Goal: Communication & Community: Share content

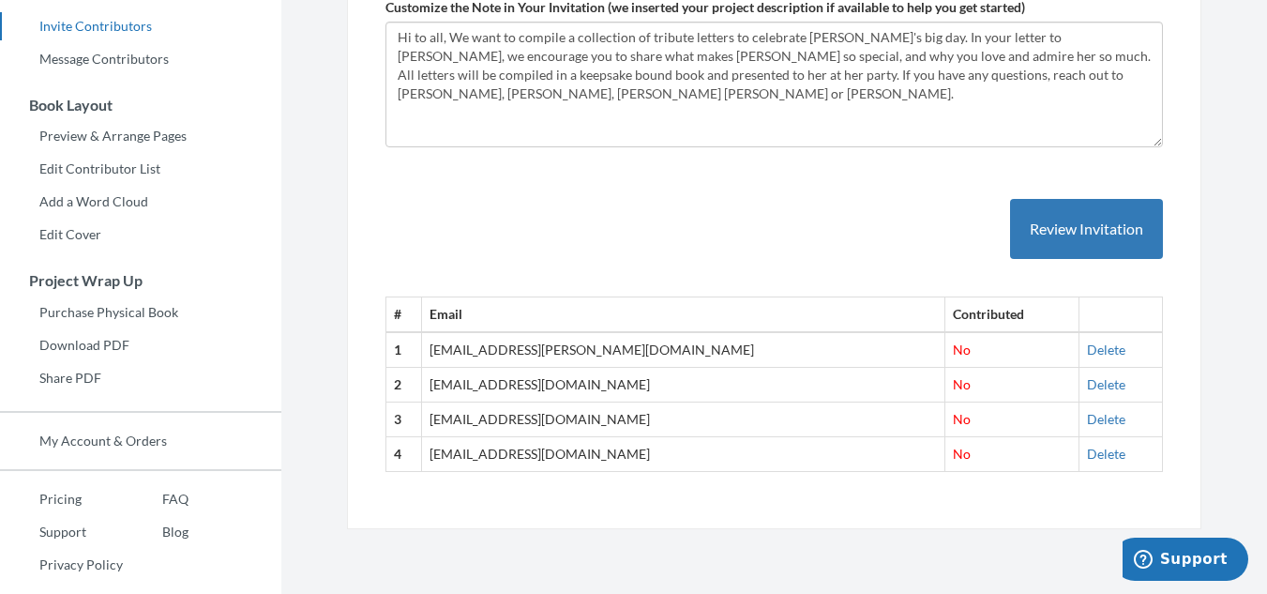
scroll to position [432, 0]
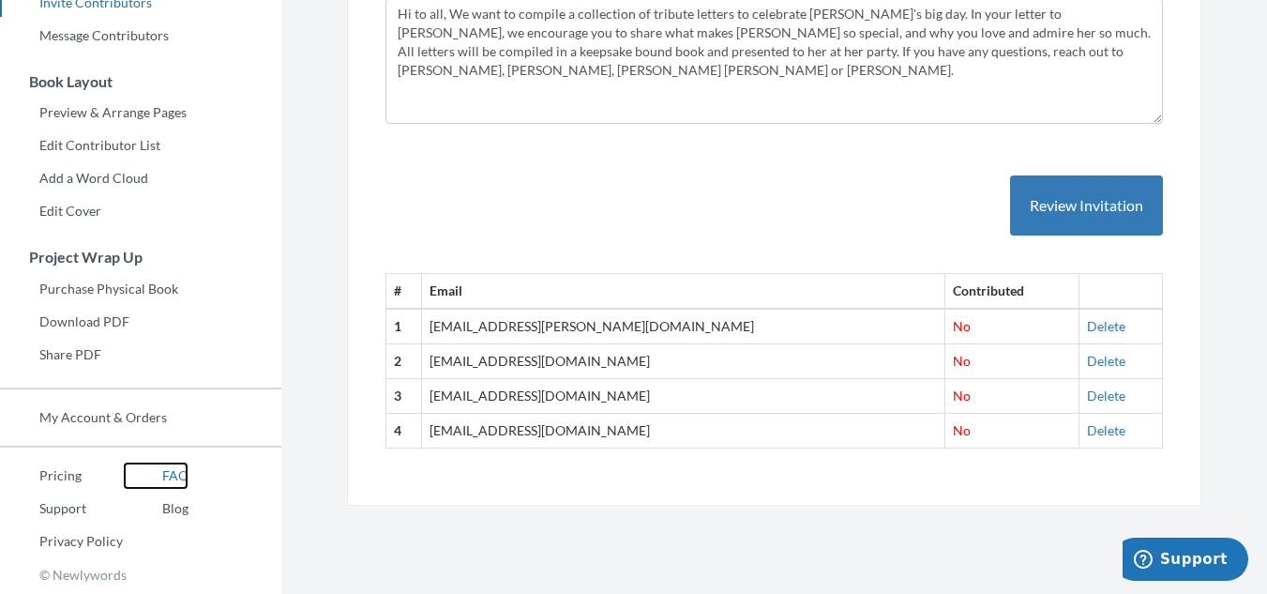
click at [170, 474] on link "FAQ" at bounding box center [156, 475] width 66 height 28
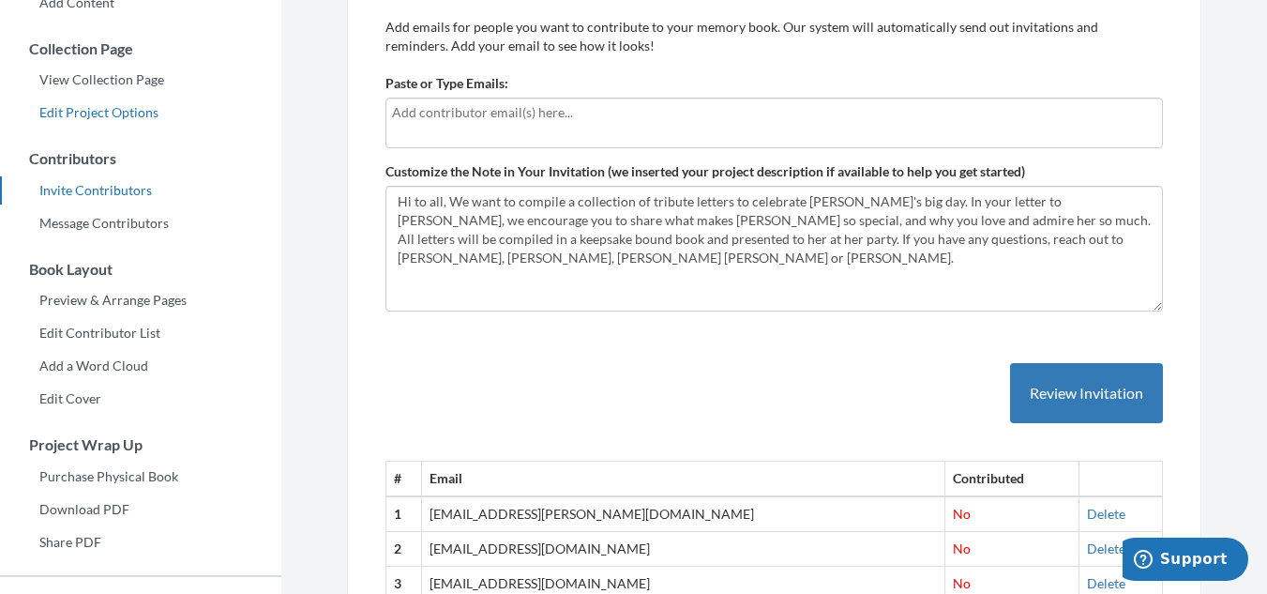
scroll to position [151, 0]
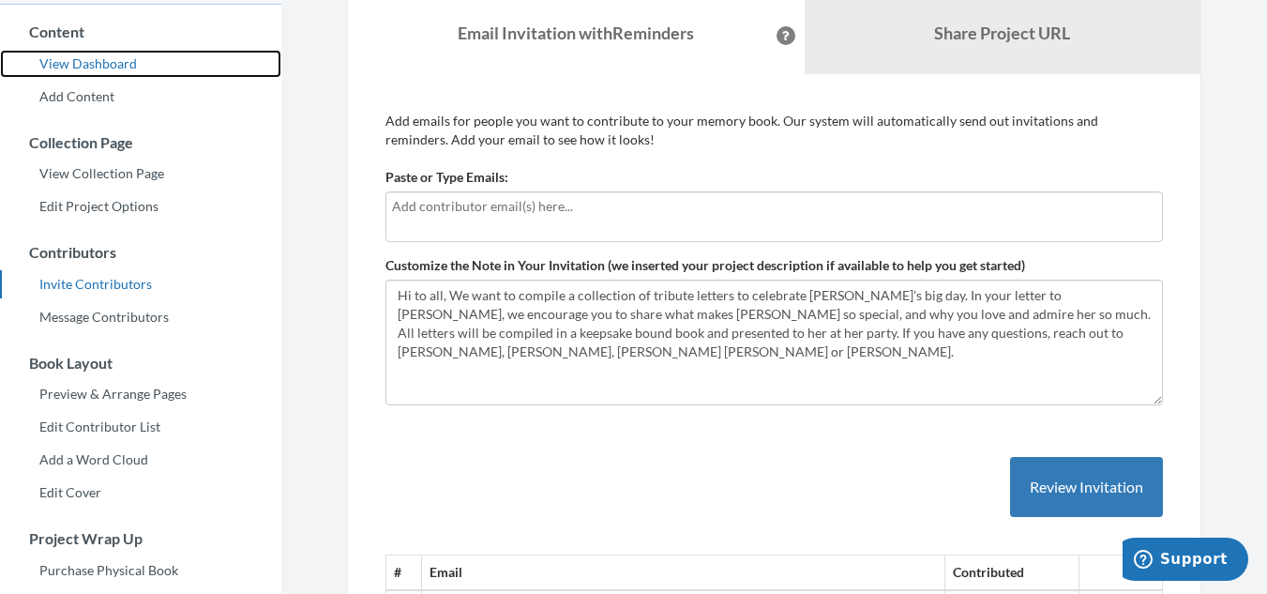
click at [118, 68] on link "View Dashboard" at bounding box center [140, 64] width 281 height 28
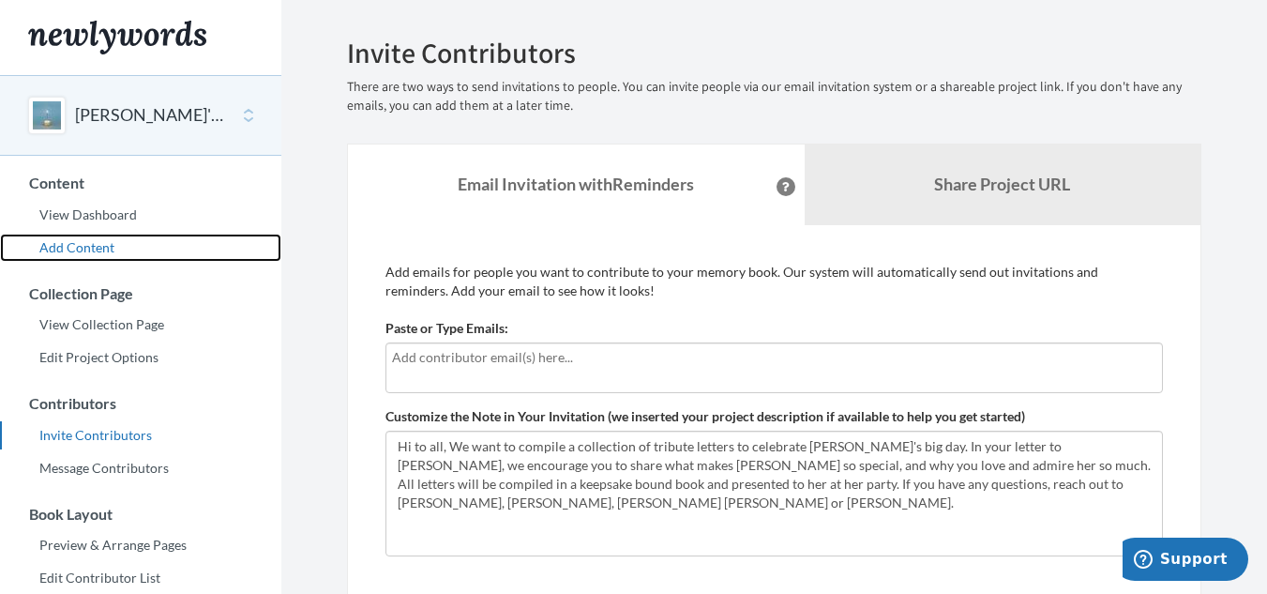
click at [87, 249] on link "Add Content" at bounding box center [140, 247] width 281 height 28
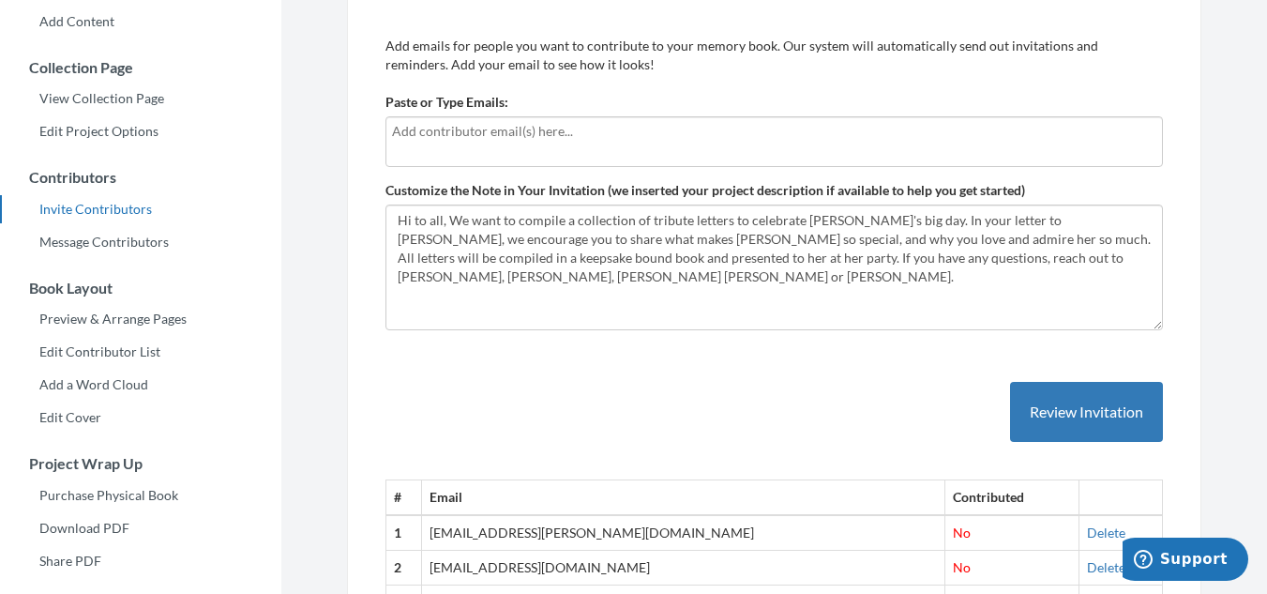
scroll to position [151, 0]
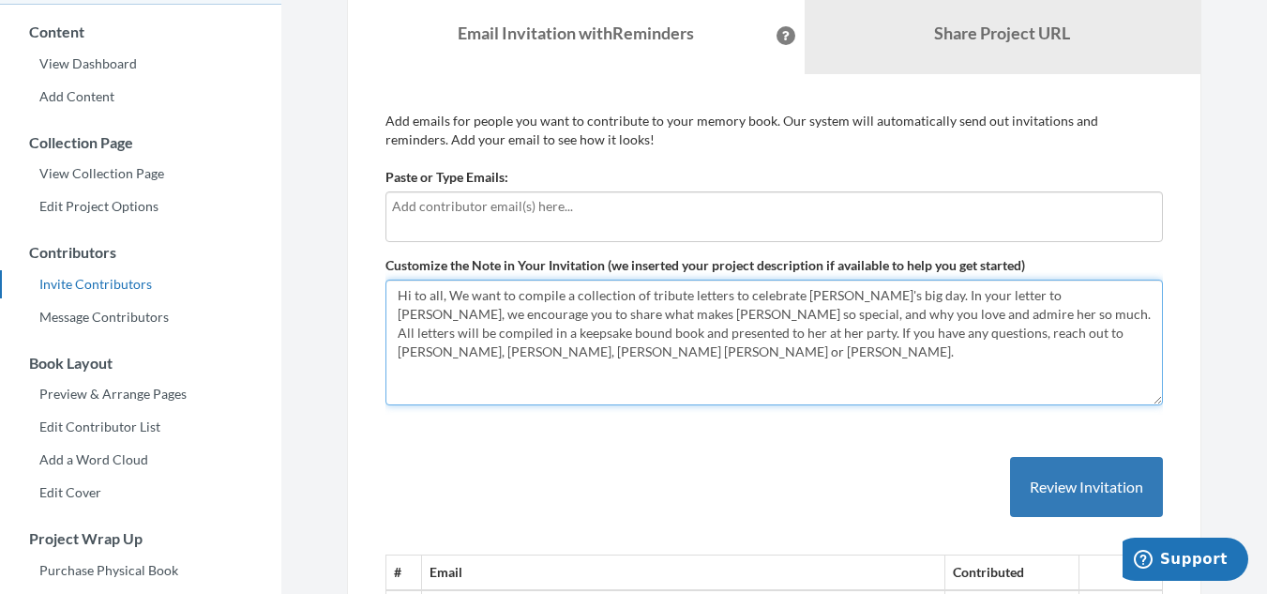
click at [888, 298] on textarea "Hi to all, We want to compile a collection of tribute letters to celebrate [PER…" at bounding box center [773, 342] width 777 height 126
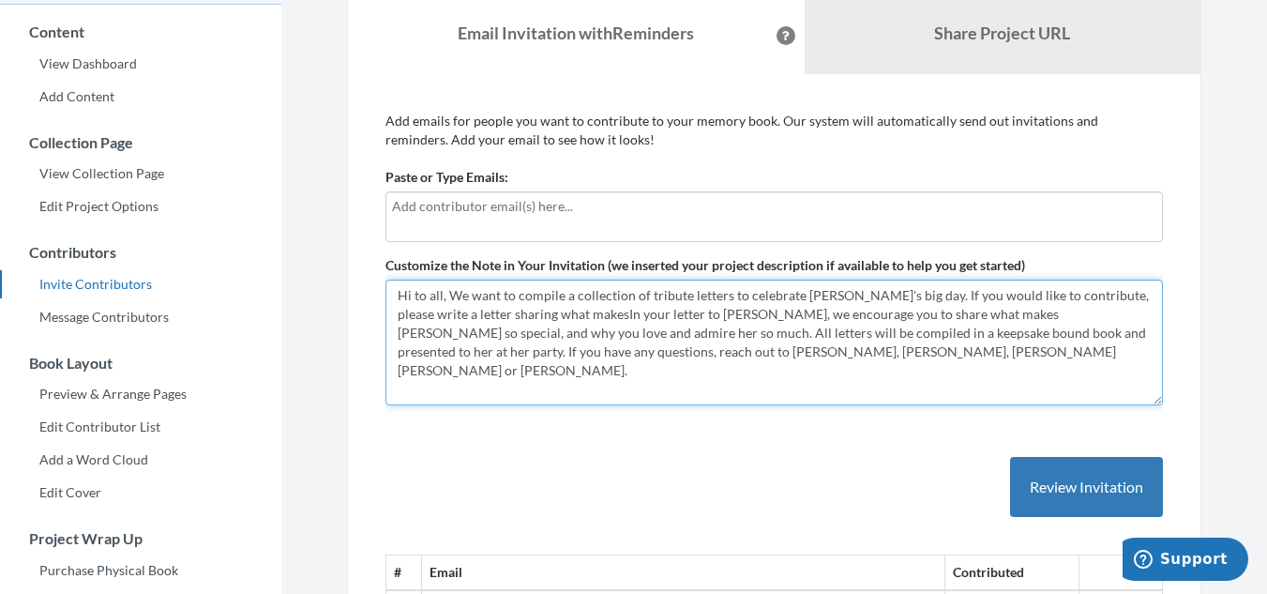
click at [832, 320] on textarea "Hi to all, We want to compile a collection of tribute letters to celebrate Bets…" at bounding box center [773, 342] width 777 height 126
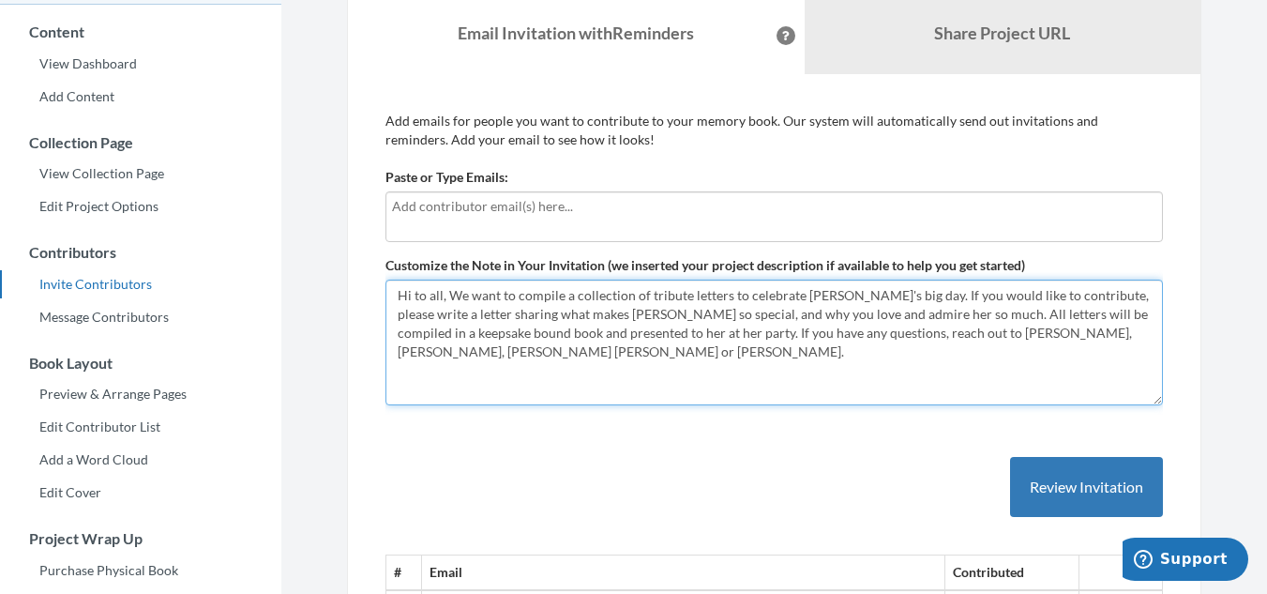
click at [886, 314] on textarea "Hi to all, We want to compile a collection of tribute letters to celebrate Bets…" at bounding box center [773, 342] width 777 height 126
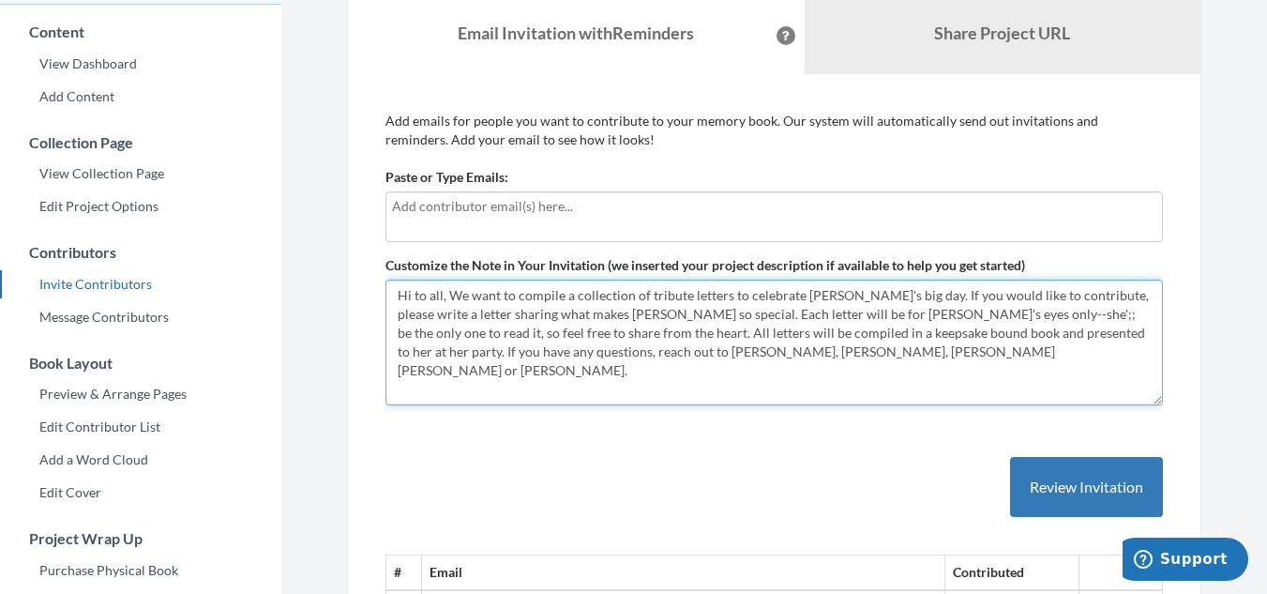
click at [512, 295] on textarea "Hi to all, We want to compile a collection of tribute letters to celebrate Bets…" at bounding box center [773, 342] width 777 height 126
click at [536, 298] on textarea "Hi to all, We want to compile a collection of tribute letters to celebrate Bets…" at bounding box center [773, 342] width 777 height 126
click at [906, 301] on textarea "Hi to all, We want to compile a collection of tribute letters to celebrate Bets…" at bounding box center [773, 342] width 777 height 126
click at [955, 298] on textarea "Hi to all, We want to compile a collection of tribute letters to celebrate Bets…" at bounding box center [773, 342] width 777 height 126
click at [447, 299] on textarea "Hi to all, We want to compile a collection of tribute letters to celebrate Bets…" at bounding box center [773, 342] width 777 height 126
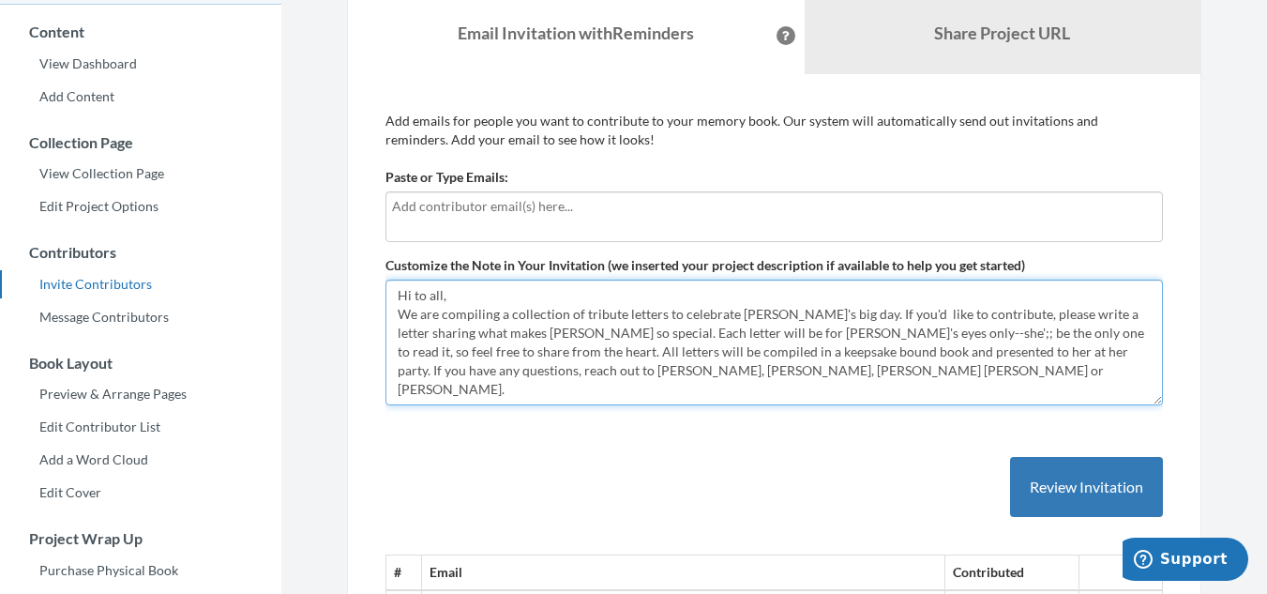
click at [566, 333] on textarea "Hi to all, We want to compile a collection of tribute letters to celebrate Bets…" at bounding box center [773, 342] width 777 height 126
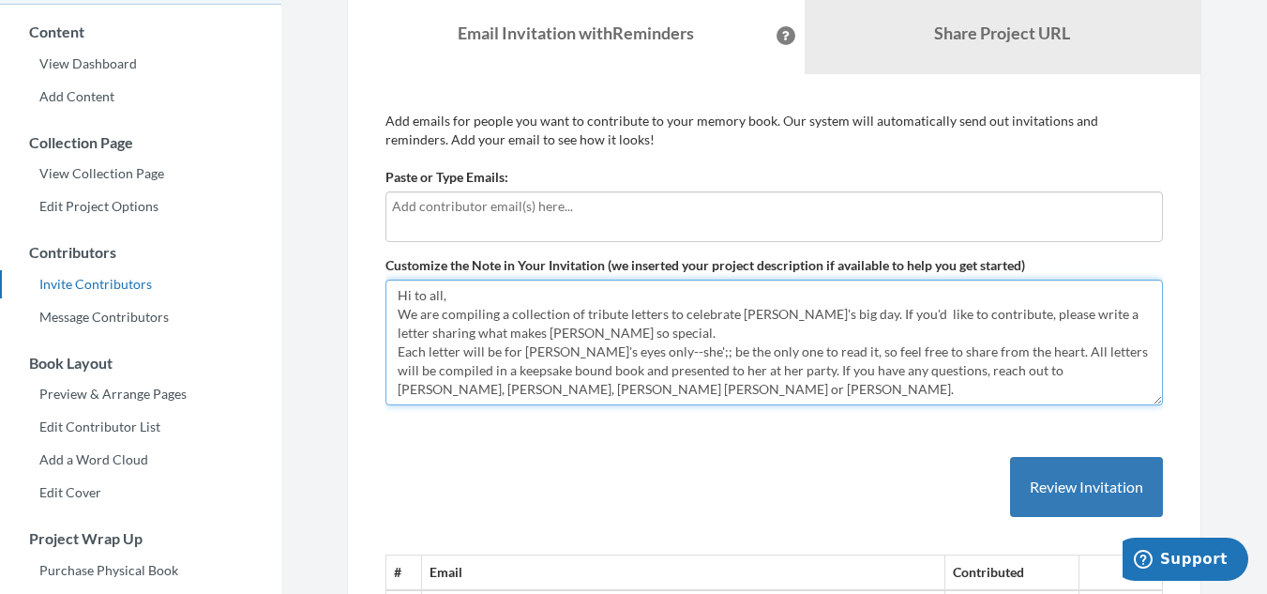
click at [655, 354] on textarea "Hi to all, We want to compile a collection of tribute letters to celebrate Bets…" at bounding box center [773, 342] width 777 height 126
click at [757, 374] on textarea "Hi to all, We want to compile a collection of tribute letters to celebrate Bets…" at bounding box center [773, 342] width 777 height 126
click at [775, 374] on textarea "Hi to all, We want to compile a collection of tribute letters to celebrate Bets…" at bounding box center [773, 342] width 777 height 126
click at [725, 370] on textarea "Hi to all, We want to compile a collection of tribute letters to celebrate Bets…" at bounding box center [773, 342] width 777 height 126
click at [812, 396] on textarea "Hi to all, We want to compile a collection of tribute letters to celebrate Bets…" at bounding box center [773, 342] width 777 height 126
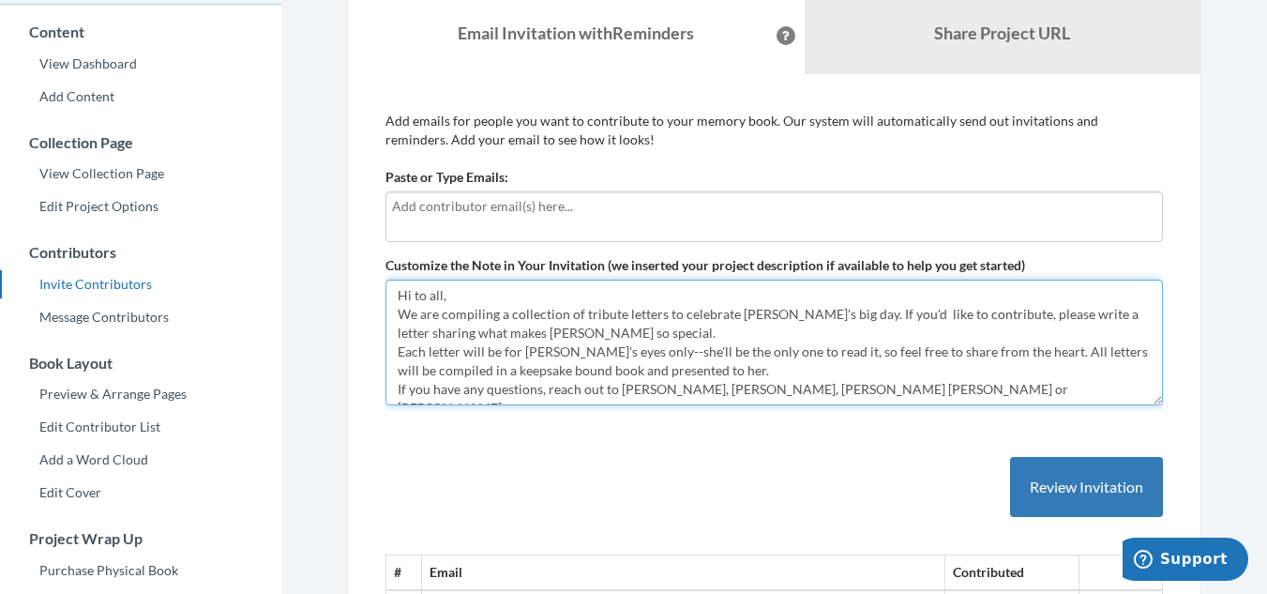
scroll to position [11, 0]
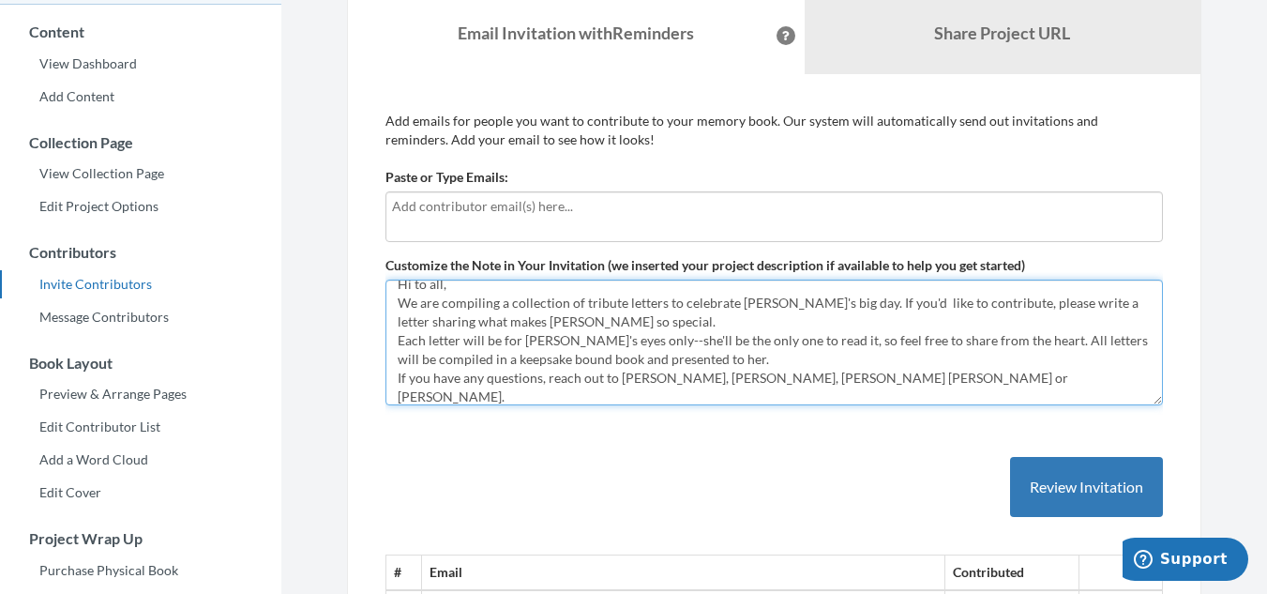
click at [427, 309] on textarea "Hi to all, We want to compile a collection of tribute letters to celebrate Bets…" at bounding box center [773, 342] width 777 height 126
click at [864, 307] on textarea "Hi to all, We want to compile a collection of tribute letters to celebrate Bets…" at bounding box center [773, 342] width 777 height 126
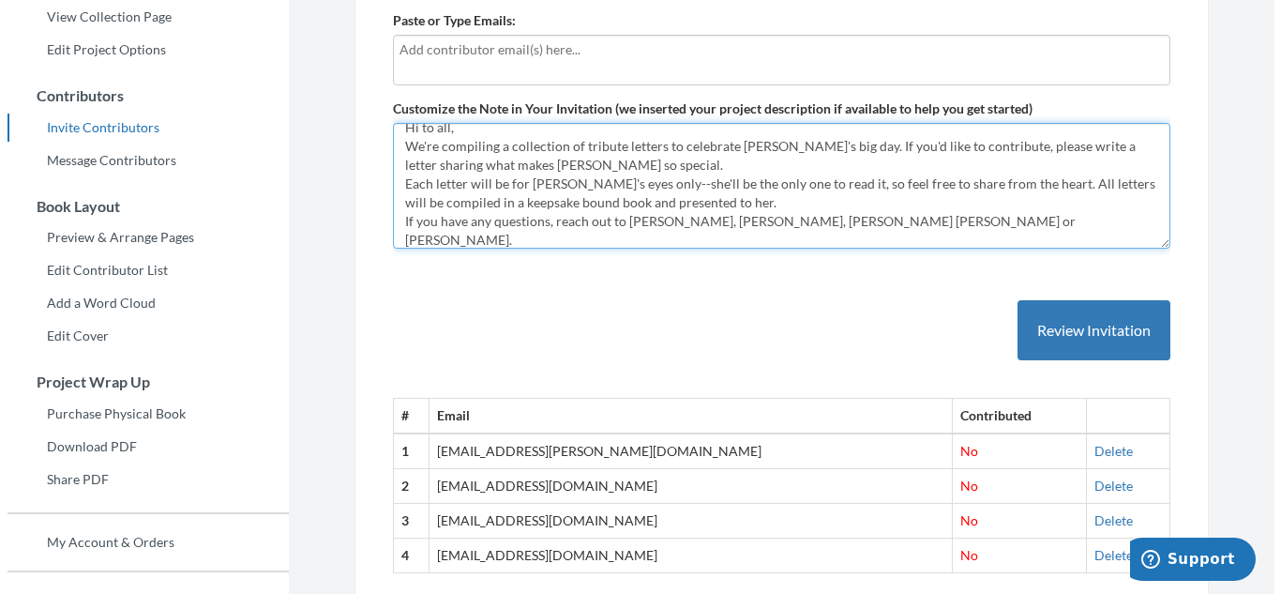
scroll to position [338, 0]
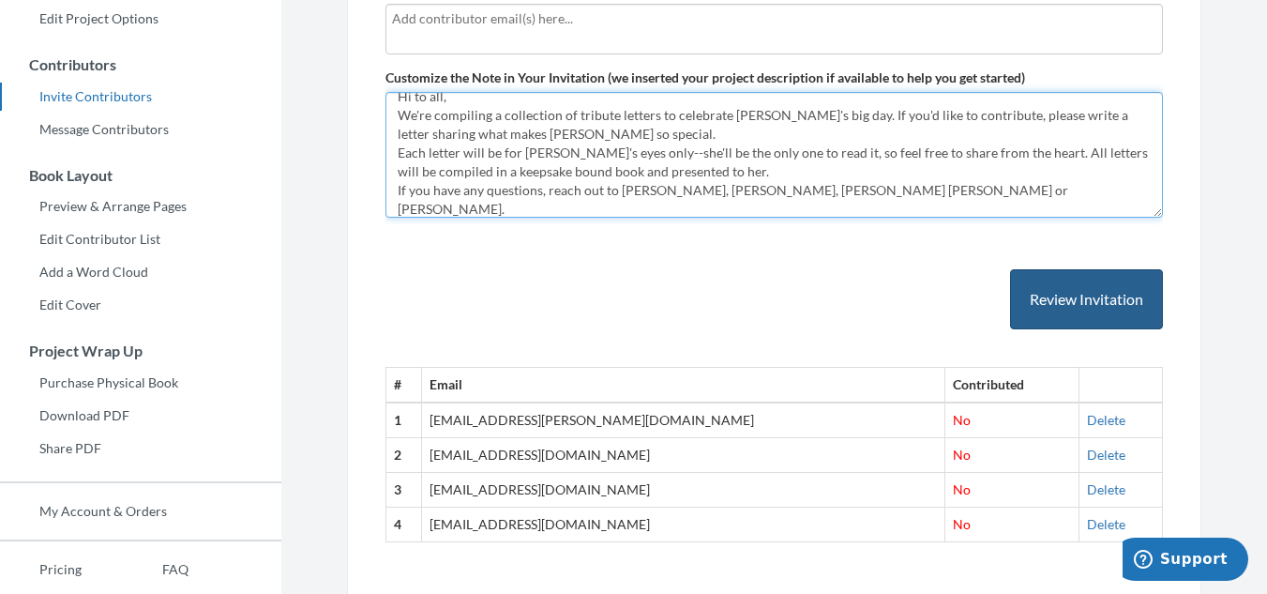
type textarea "Hi to all, We're compiling a collection of tribute letters to celebrate [PERSON…"
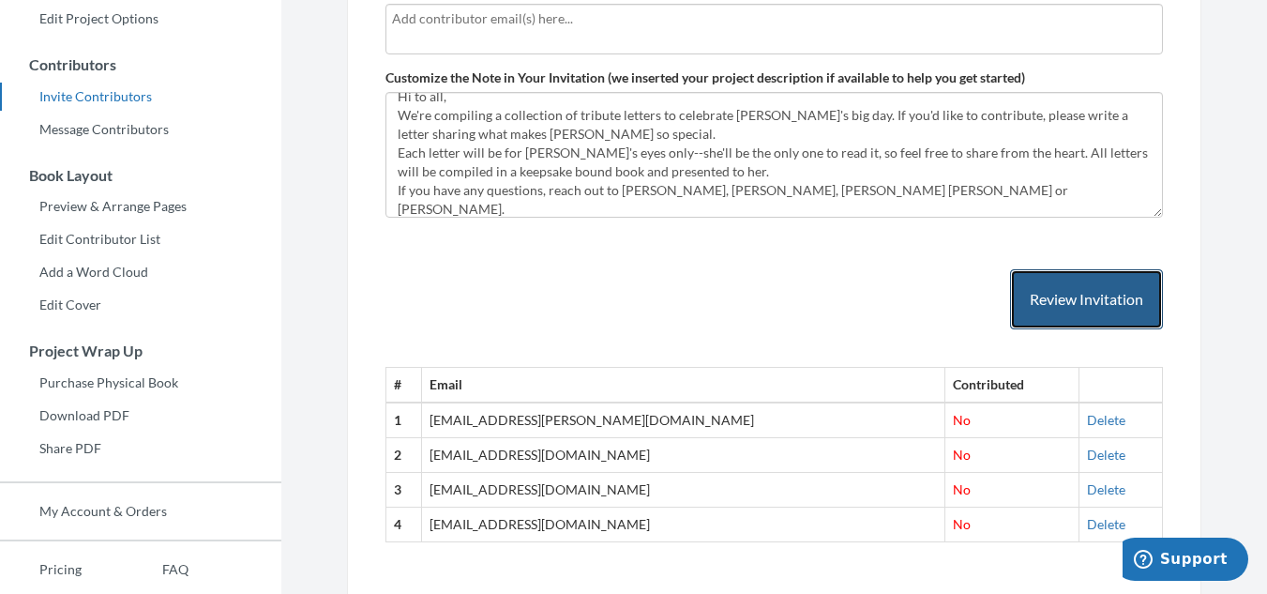
click at [1053, 305] on button "Review Invitation" at bounding box center [1086, 299] width 153 height 61
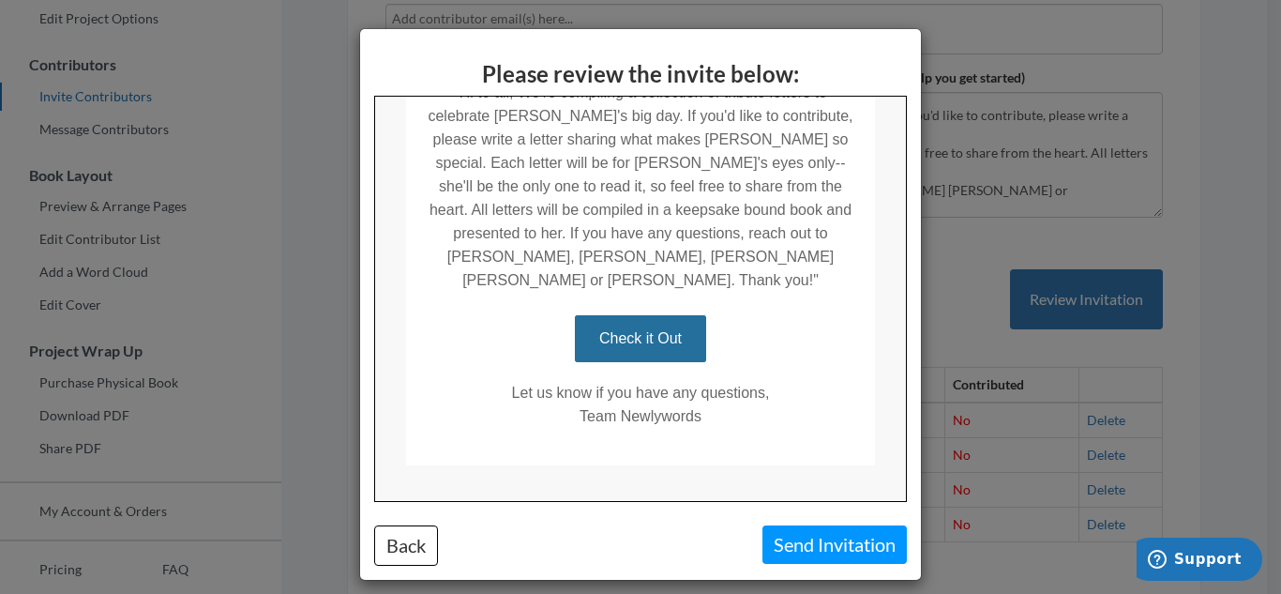
scroll to position [474, 0]
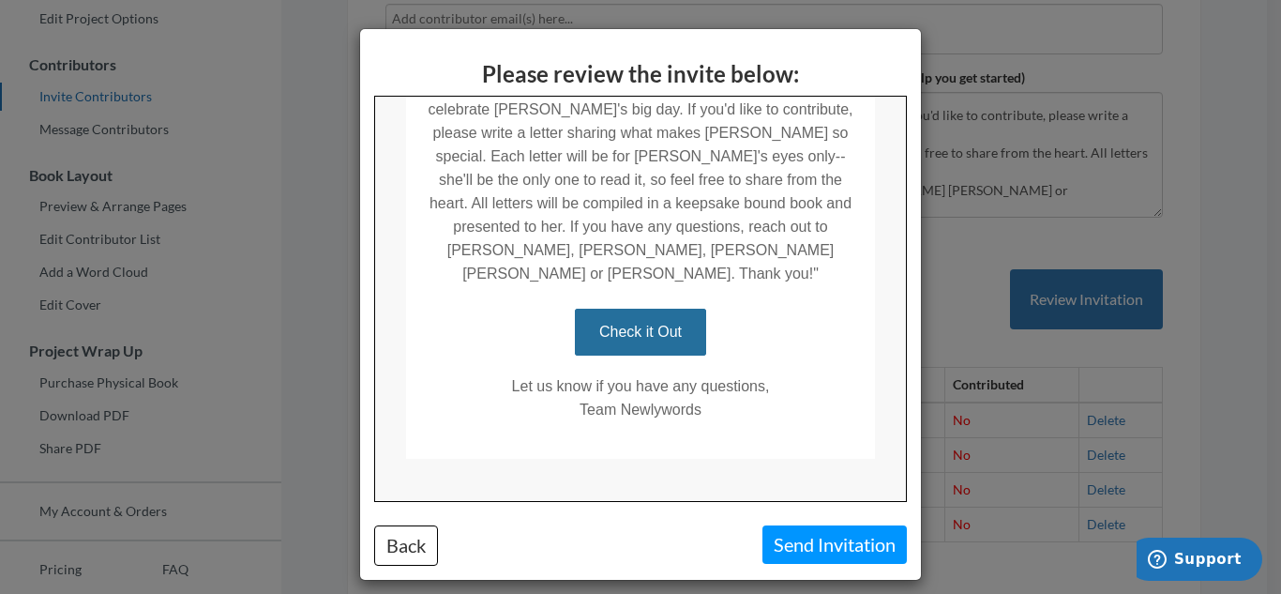
drag, startPoint x: 901, startPoint y: 269, endPoint x: 1279, endPoint y: 574, distance: 485.4
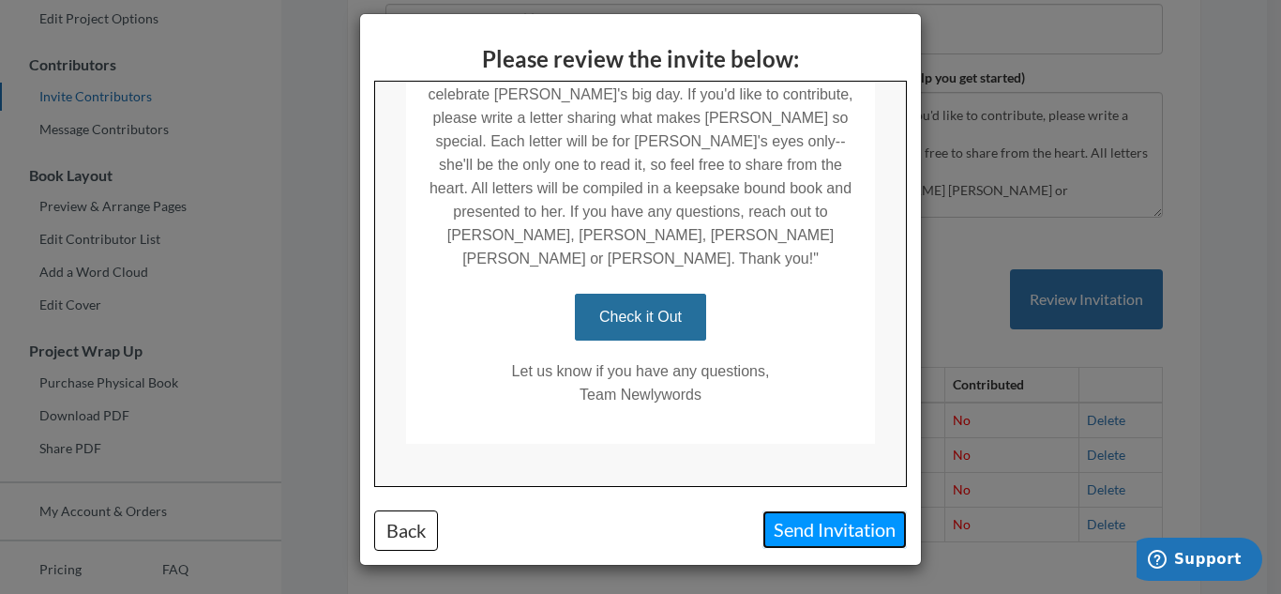
click at [793, 529] on button "Send Invitation" at bounding box center [834, 529] width 144 height 38
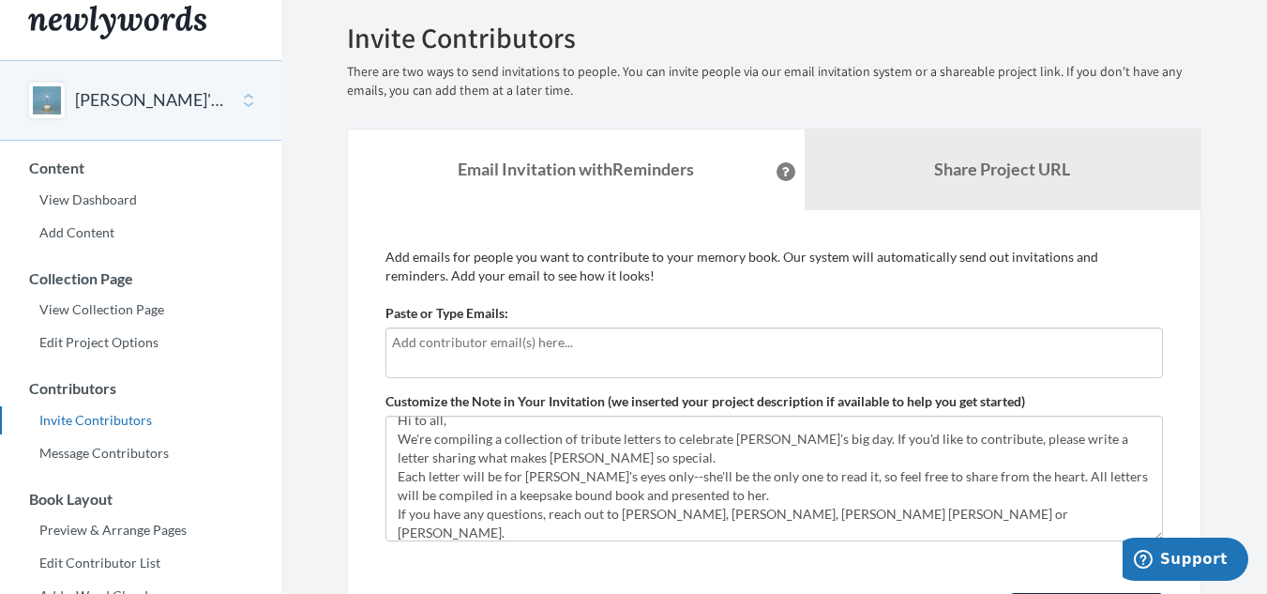
scroll to position [0, 0]
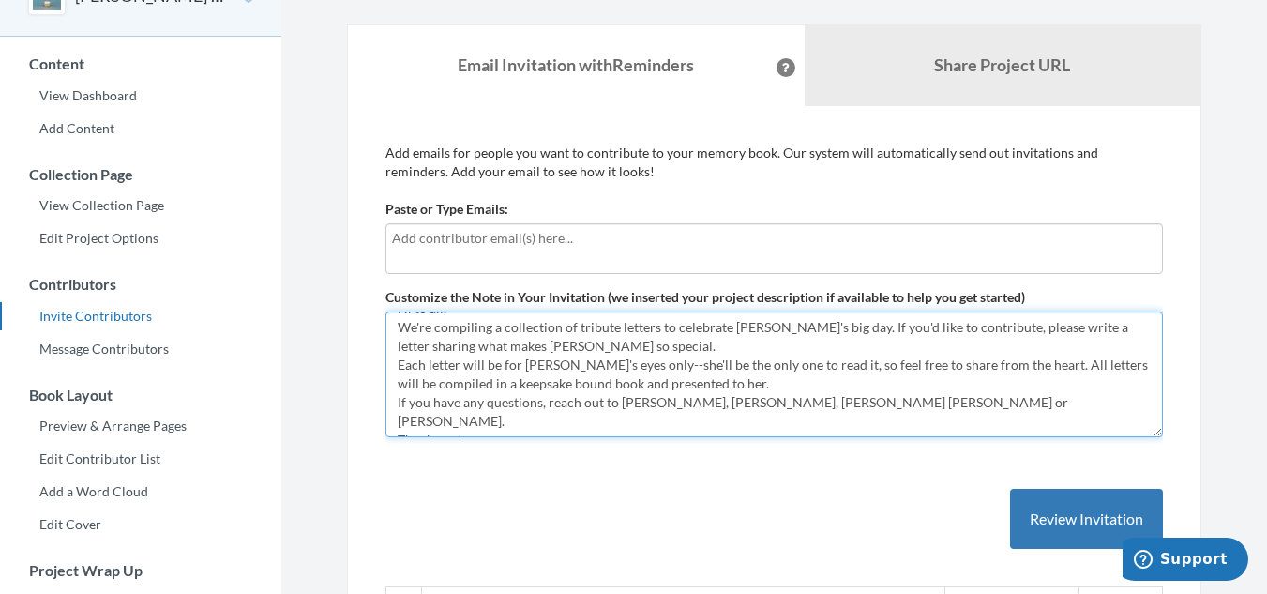
scroll to position [94, 0]
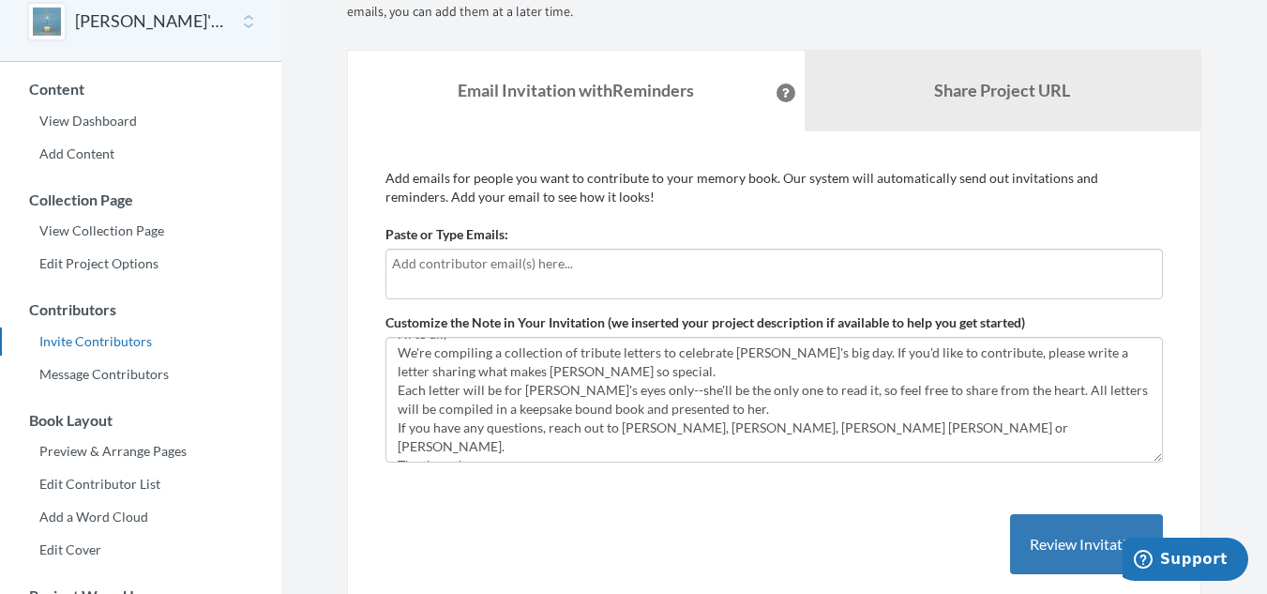
click at [496, 268] on input "text" at bounding box center [774, 263] width 764 height 21
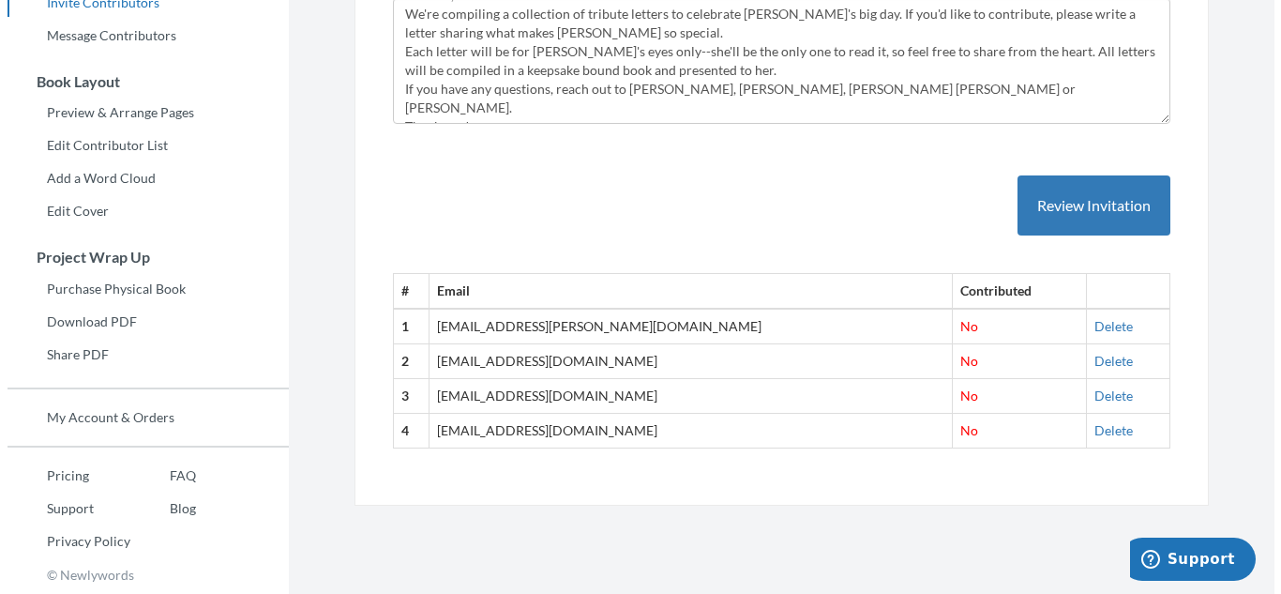
scroll to position [245, 0]
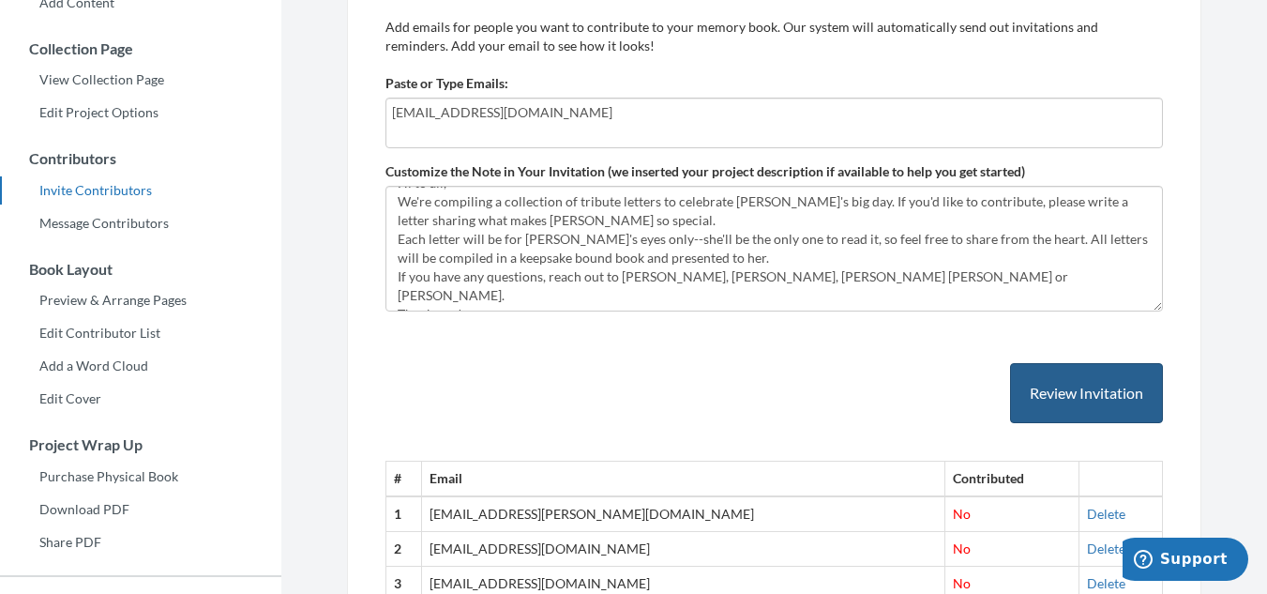
type input "[EMAIL_ADDRESS][DOMAIN_NAME]"
click at [1057, 393] on button "Review Invitation" at bounding box center [1086, 393] width 153 height 61
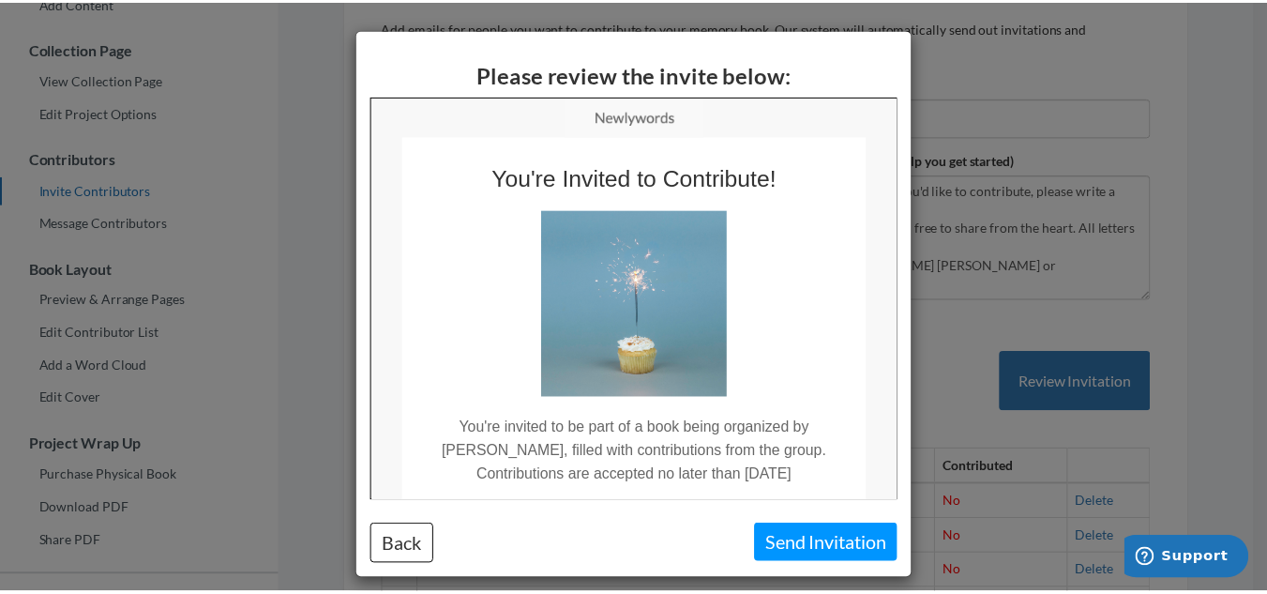
scroll to position [0, 0]
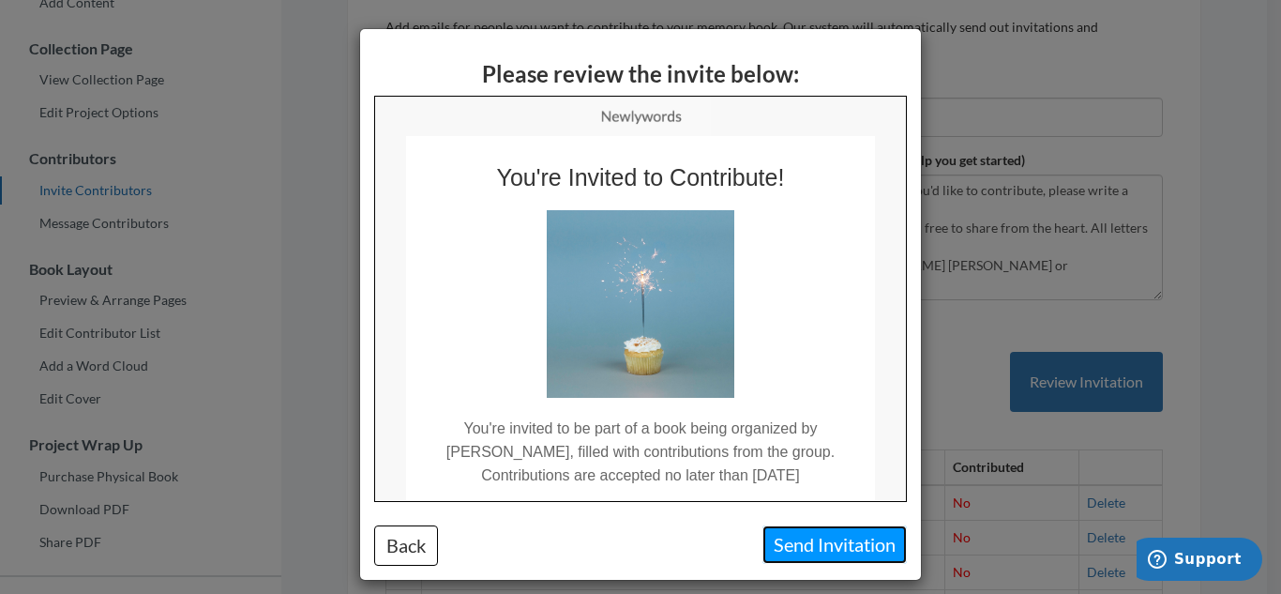
click at [824, 547] on button "Send Invitation" at bounding box center [834, 544] width 144 height 38
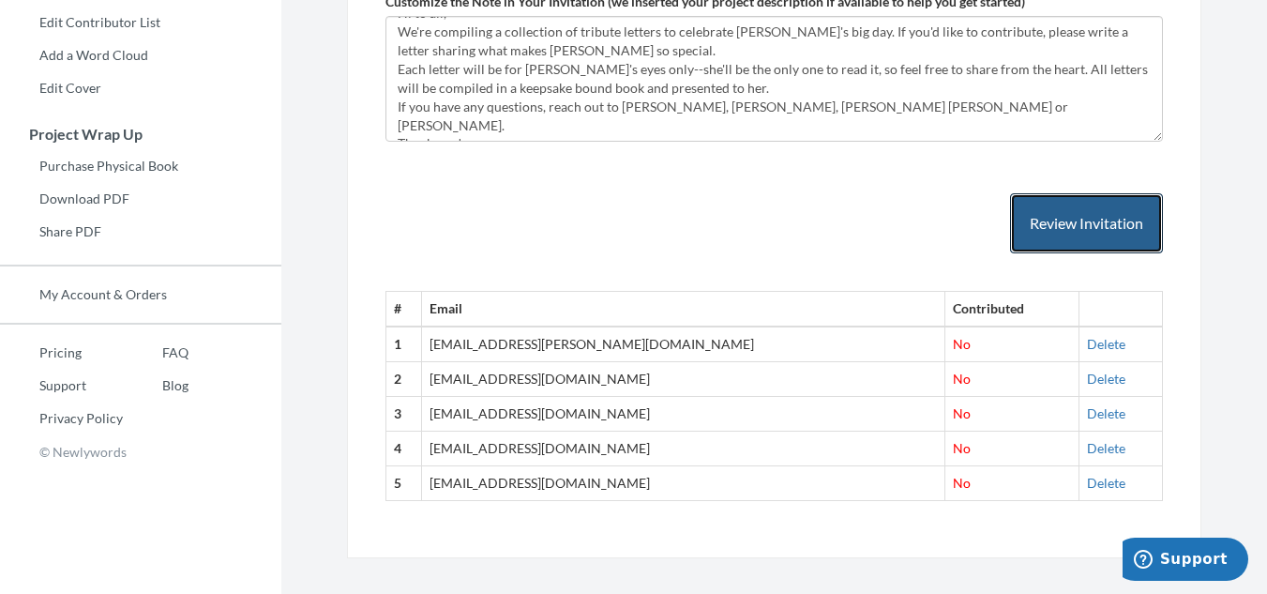
scroll to position [564, 0]
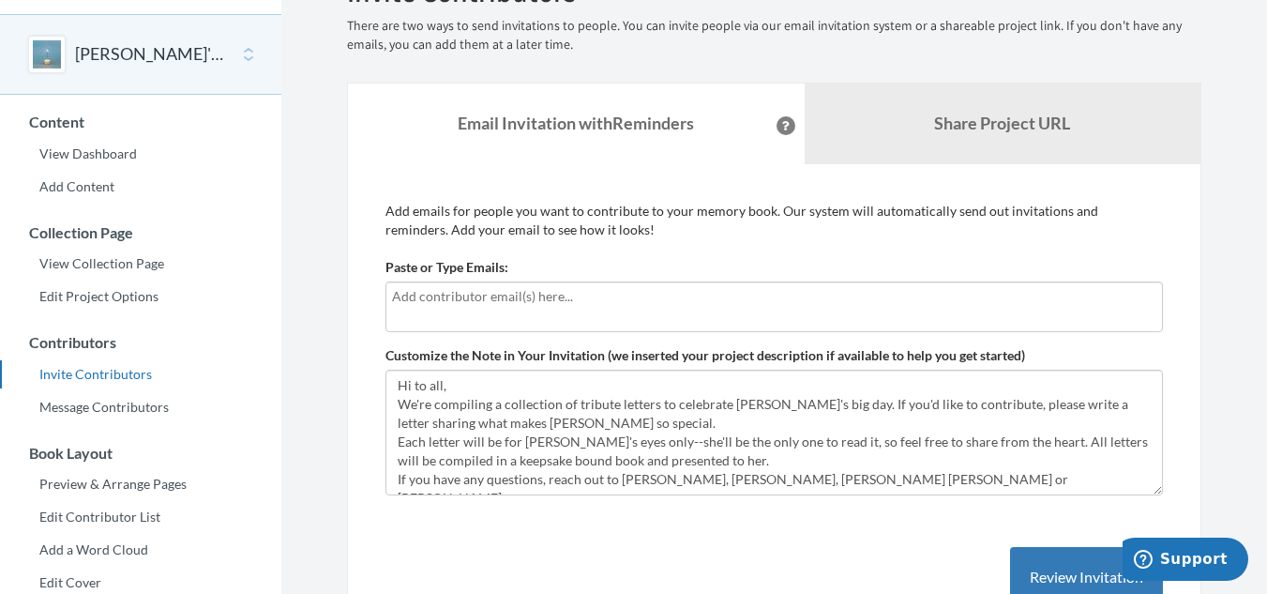
scroll to position [155, 0]
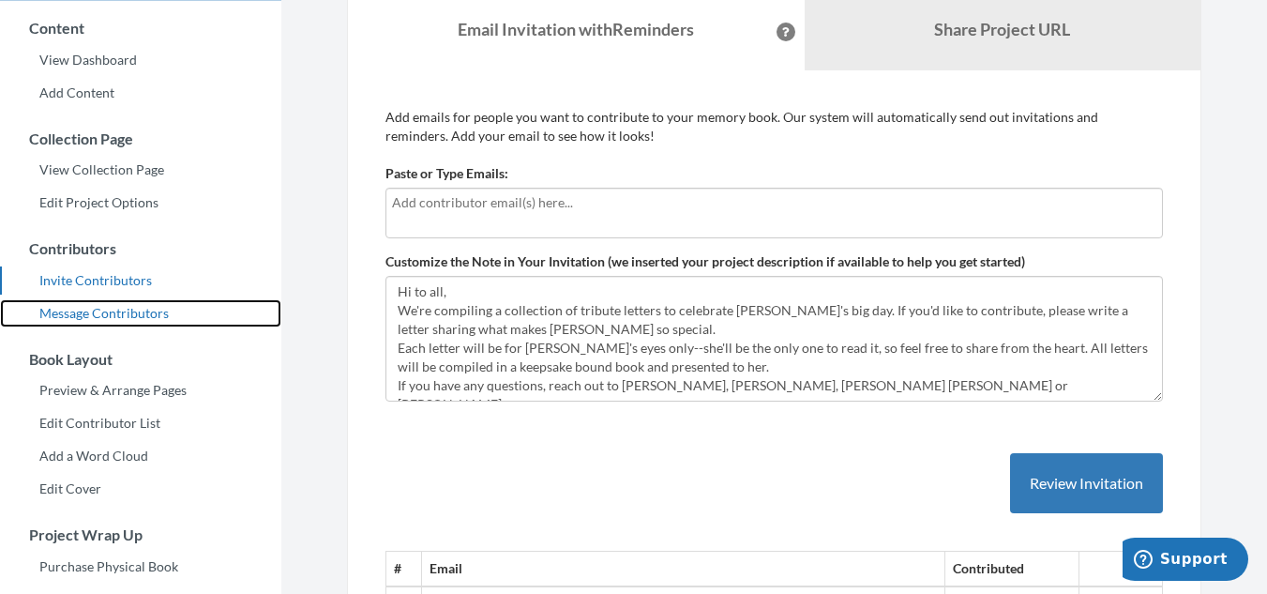
click at [117, 314] on link "Message Contributors" at bounding box center [140, 313] width 281 height 28
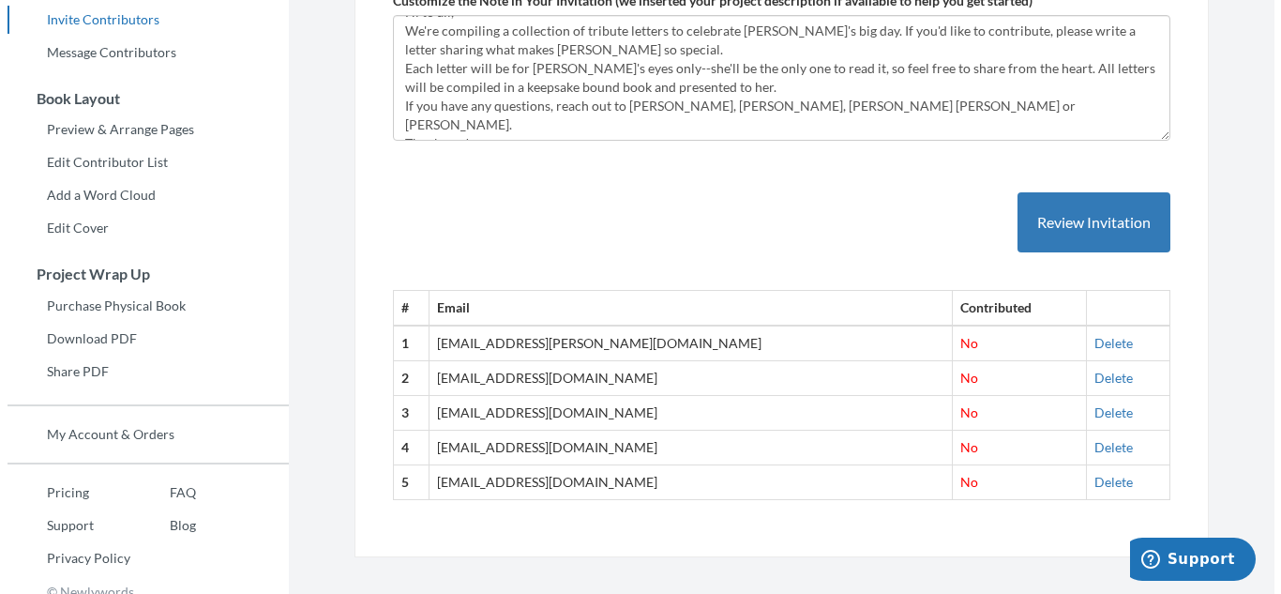
scroll to position [436, 0]
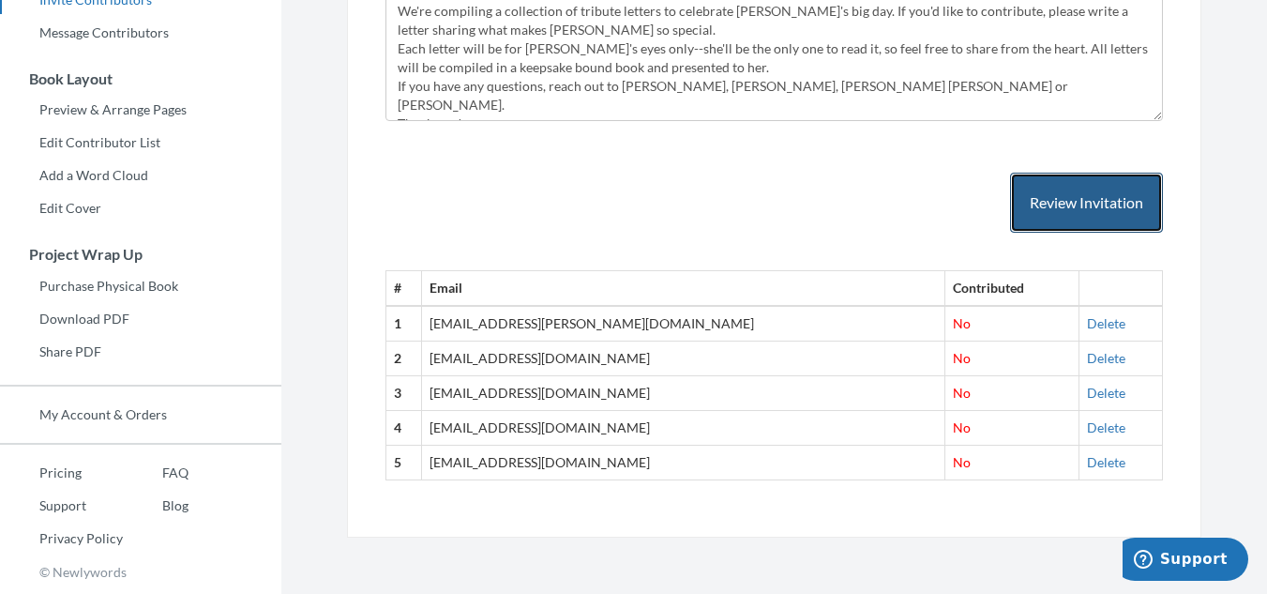
click at [1080, 198] on button "Review Invitation" at bounding box center [1086, 203] width 153 height 61
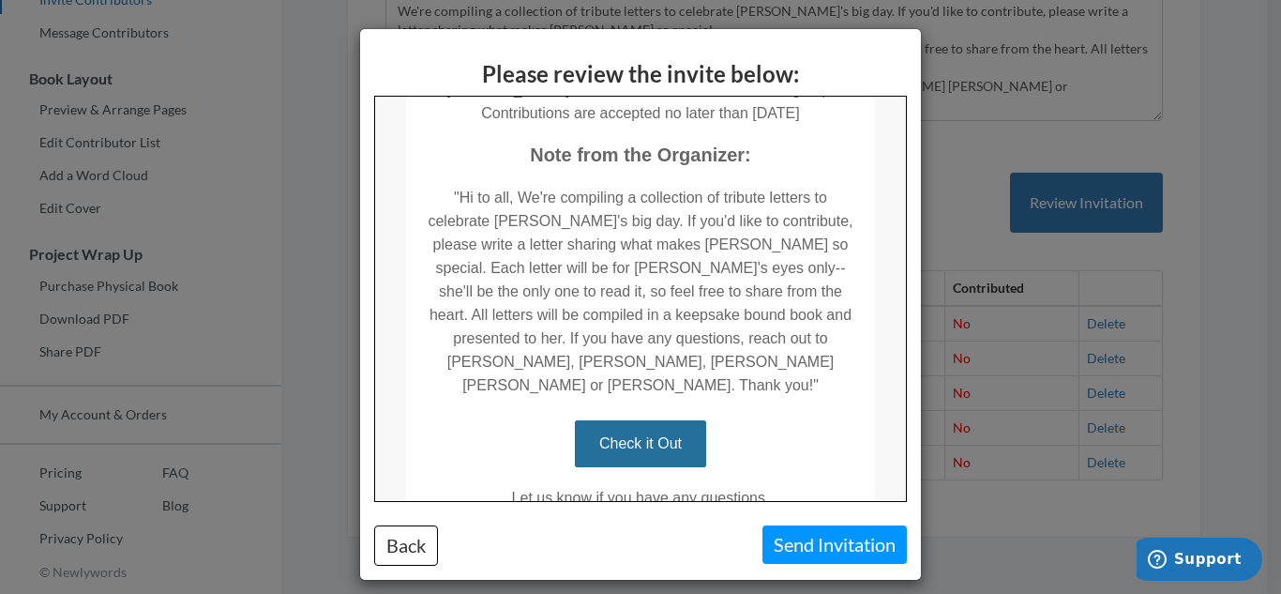
scroll to position [474, 0]
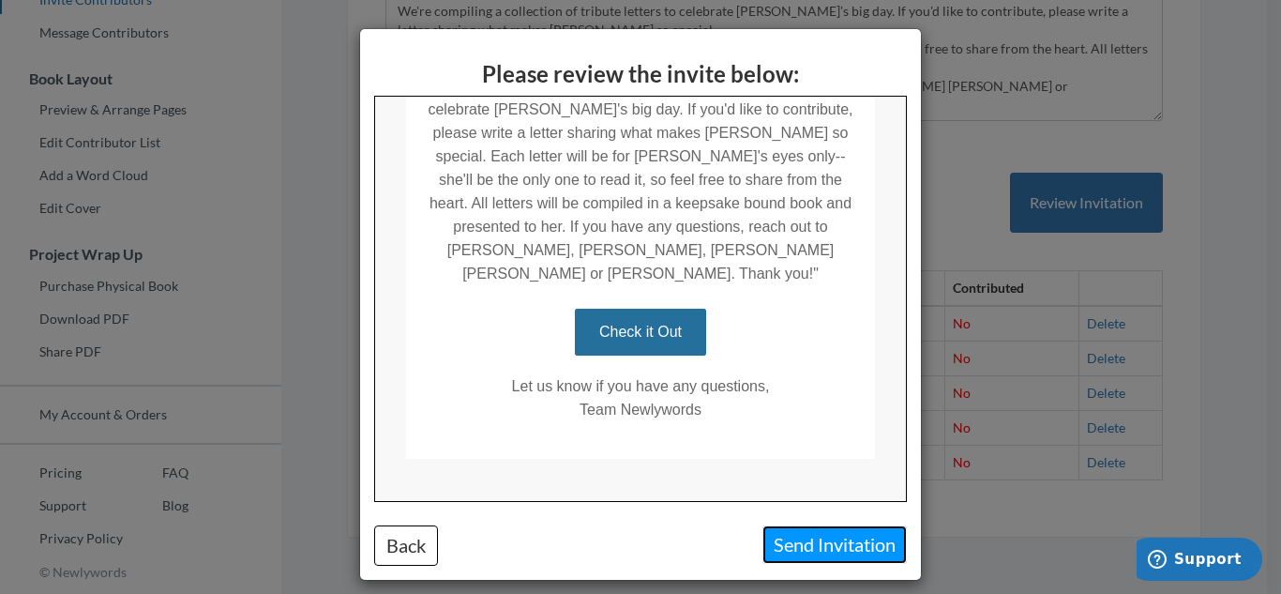
click at [799, 538] on button "Send Invitation" at bounding box center [834, 544] width 144 height 38
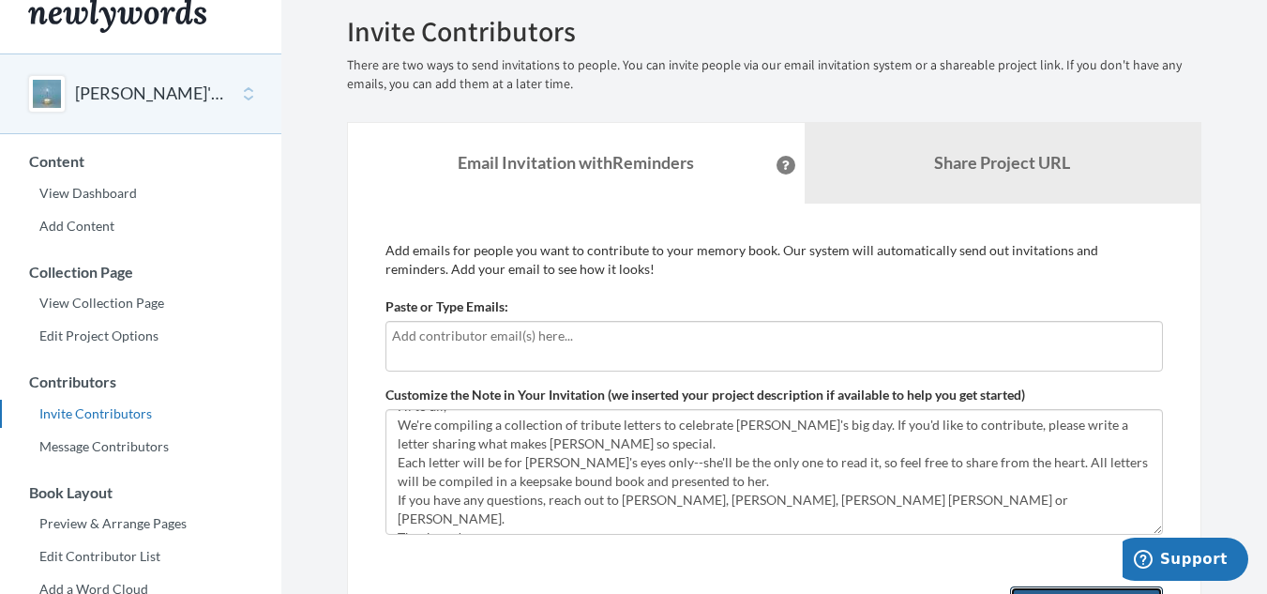
scroll to position [0, 0]
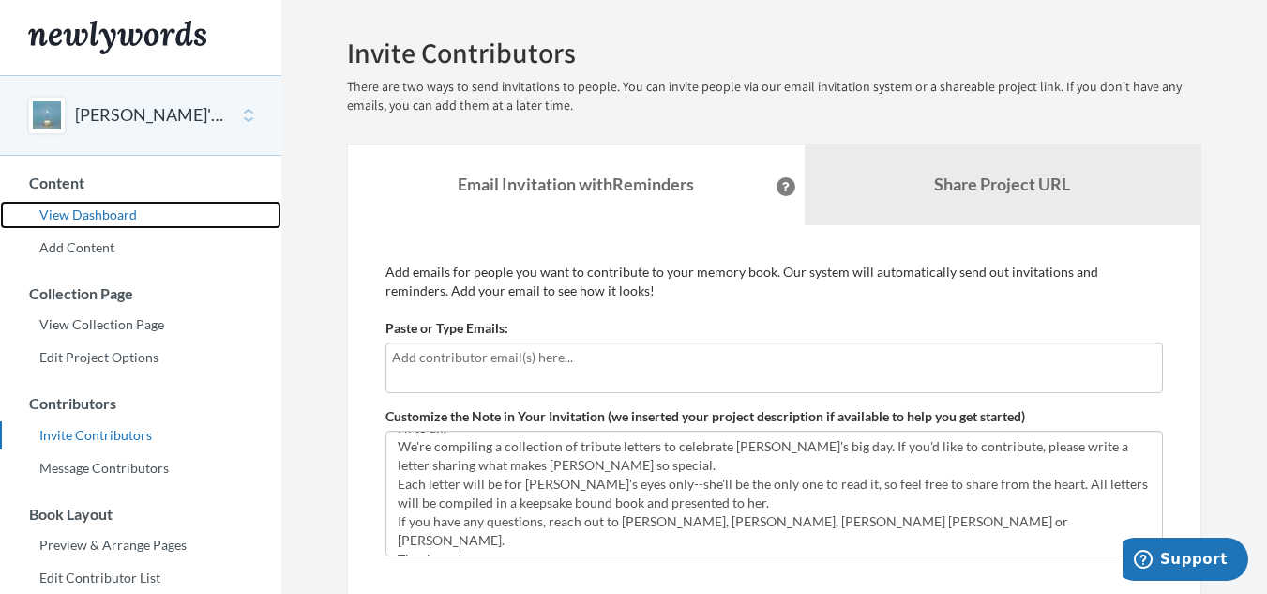
click at [95, 212] on link "View Dashboard" at bounding box center [140, 215] width 281 height 28
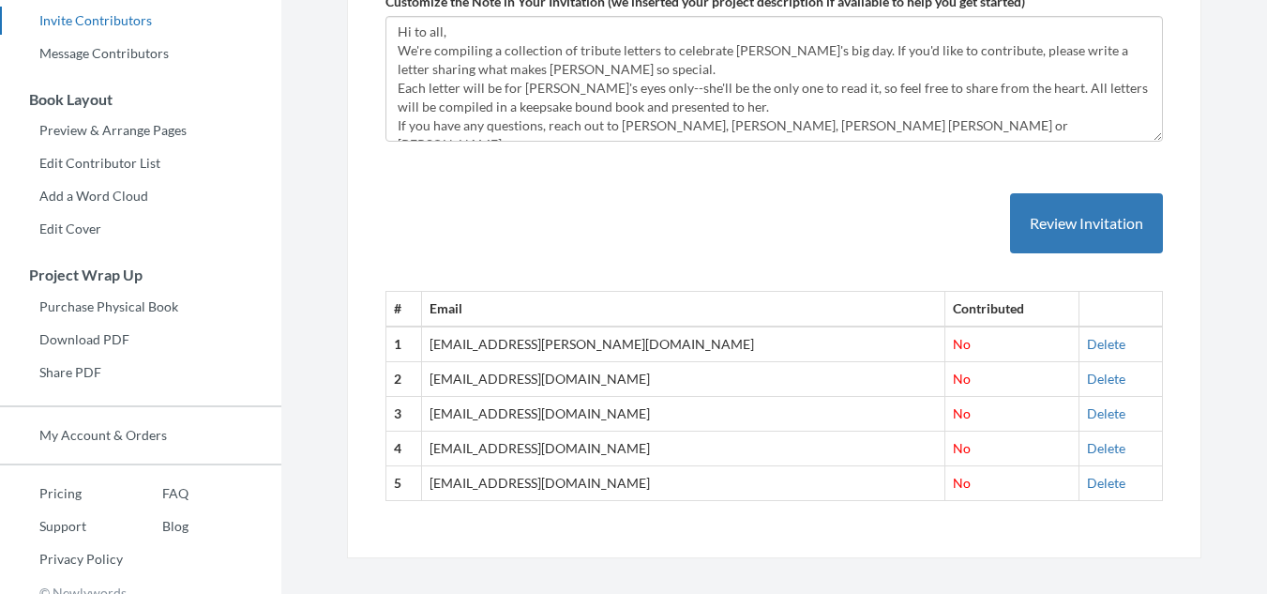
scroll to position [436, 0]
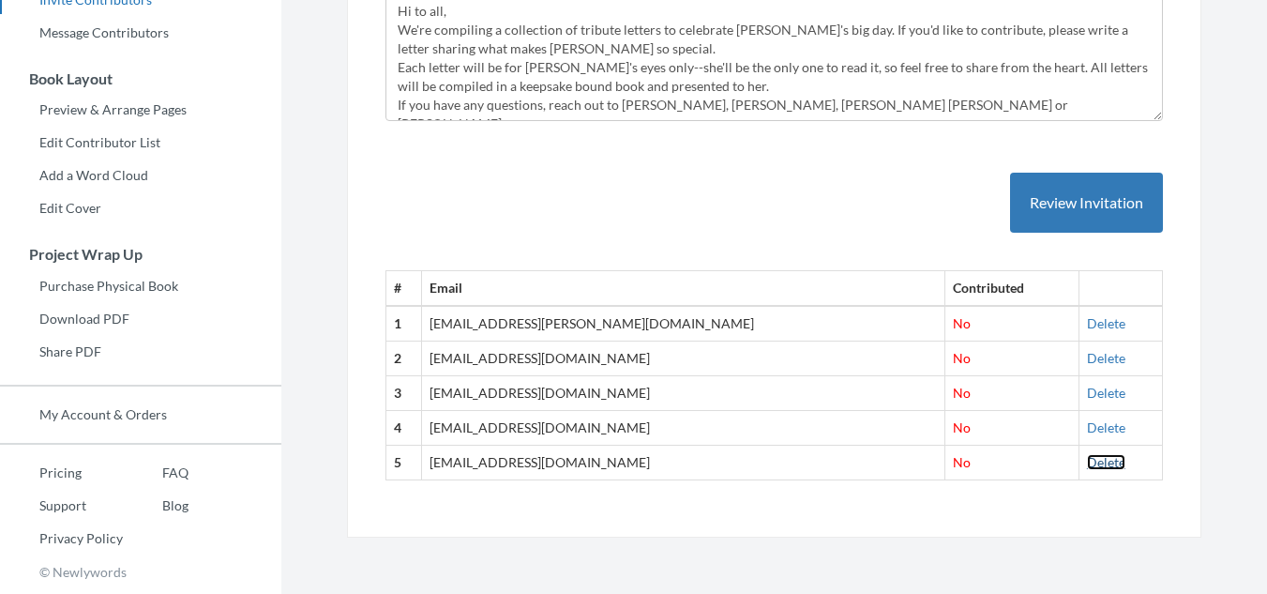
click at [1087, 461] on link "Delete" at bounding box center [1106, 462] width 38 height 16
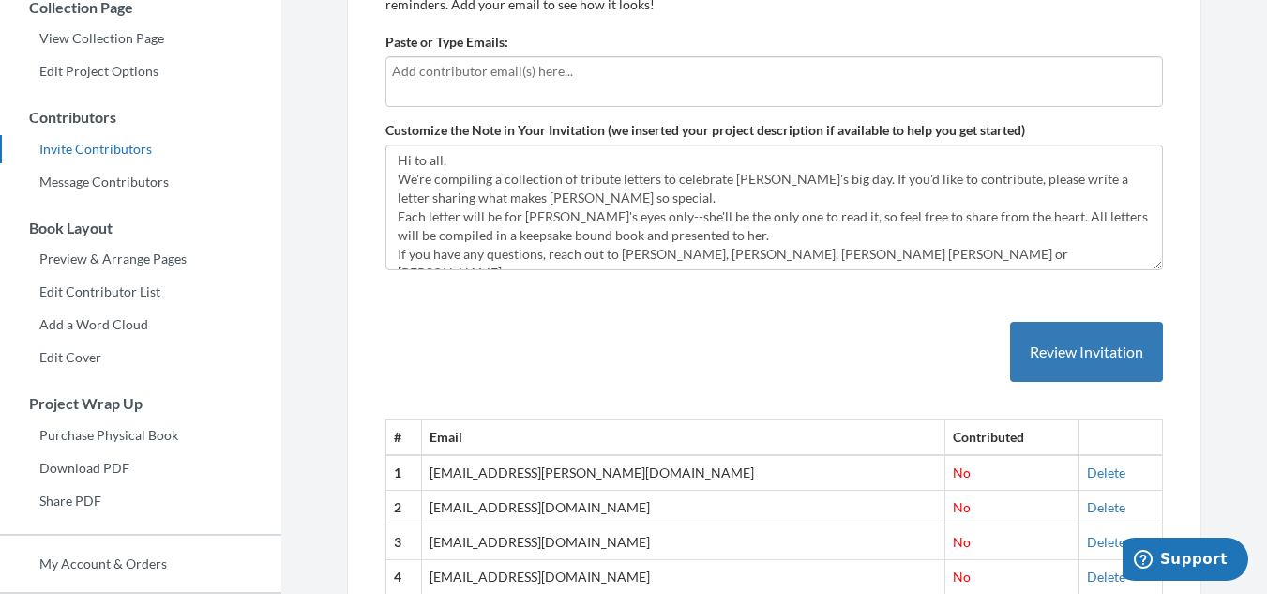
scroll to position [245, 0]
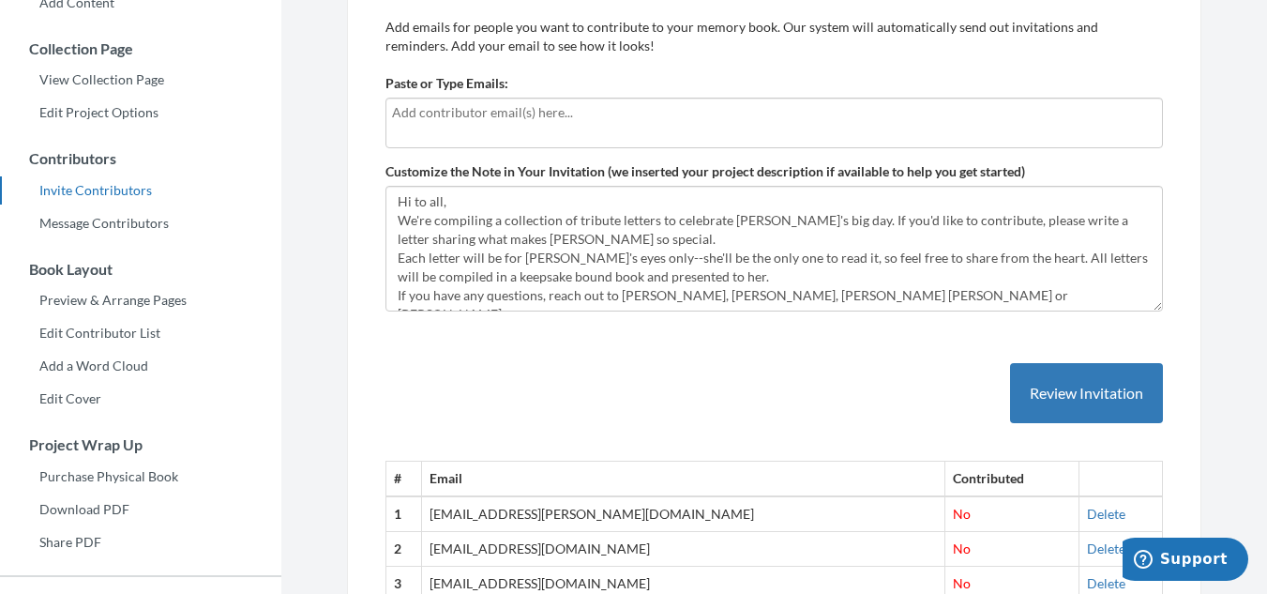
click at [534, 113] on input "text" at bounding box center [774, 112] width 764 height 21
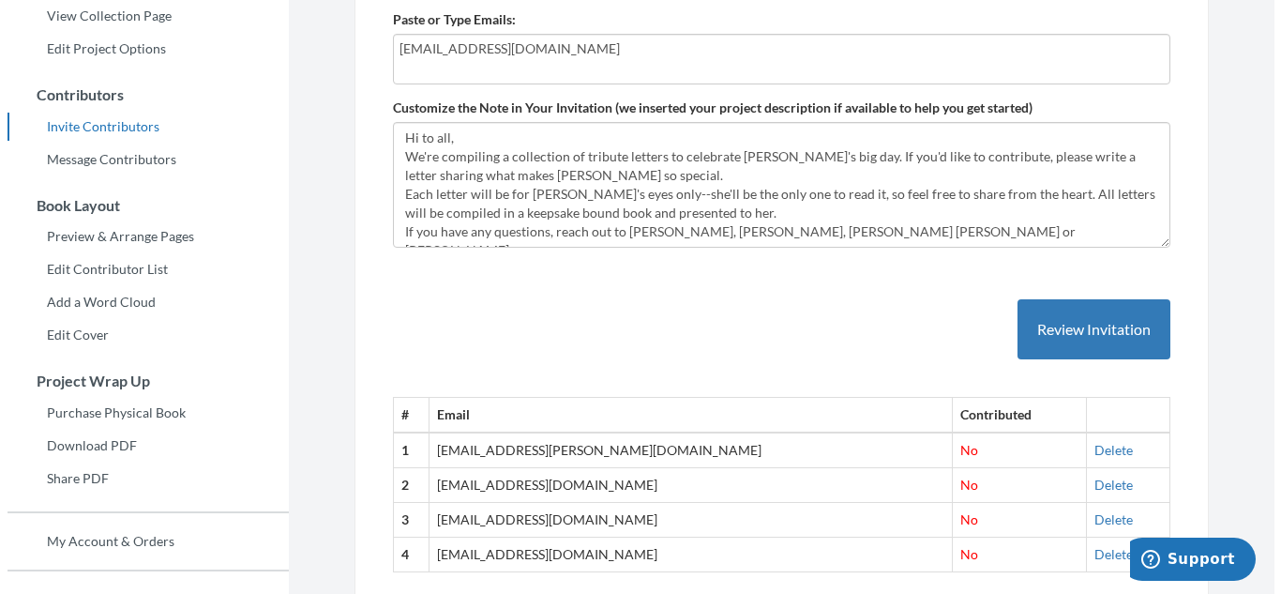
scroll to position [338, 0]
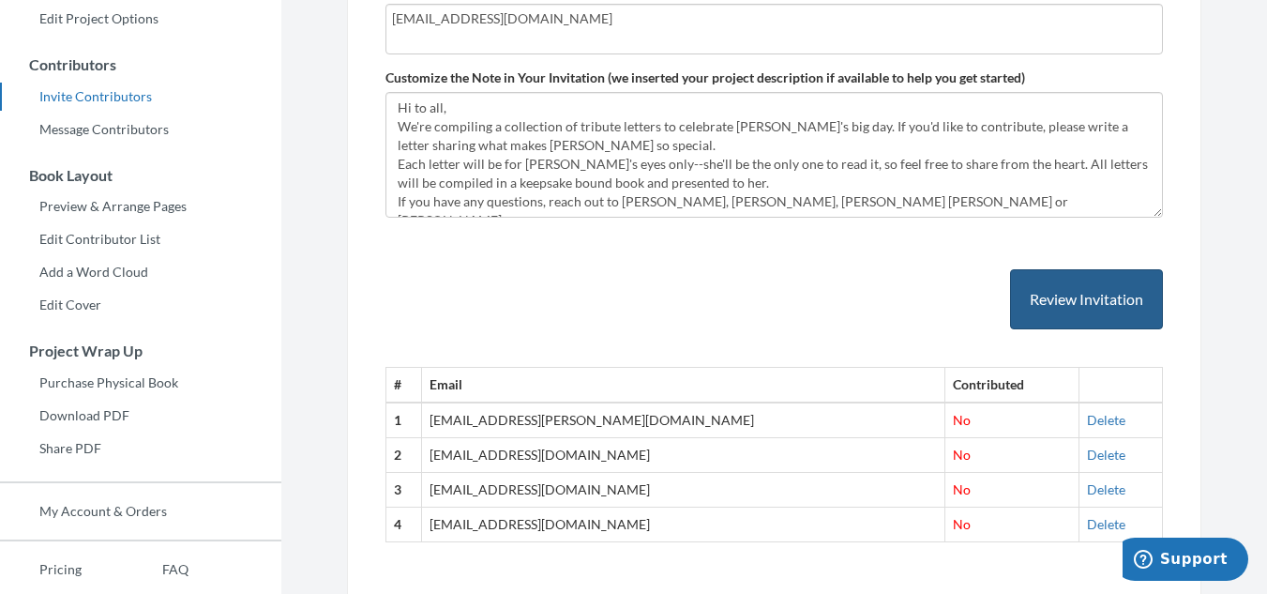
type input "[EMAIL_ADDRESS][DOMAIN_NAME]"
click at [1098, 302] on button "Review Invitation" at bounding box center [1086, 299] width 153 height 61
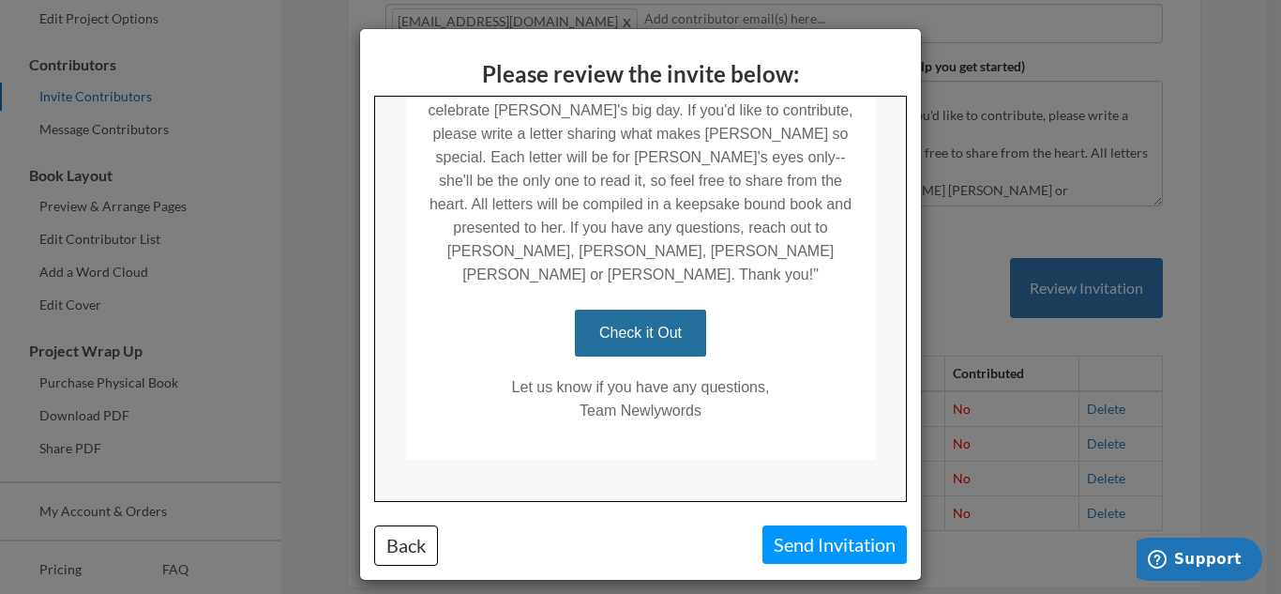
scroll to position [474, 0]
click at [813, 545] on button "Send Invitation" at bounding box center [834, 544] width 144 height 38
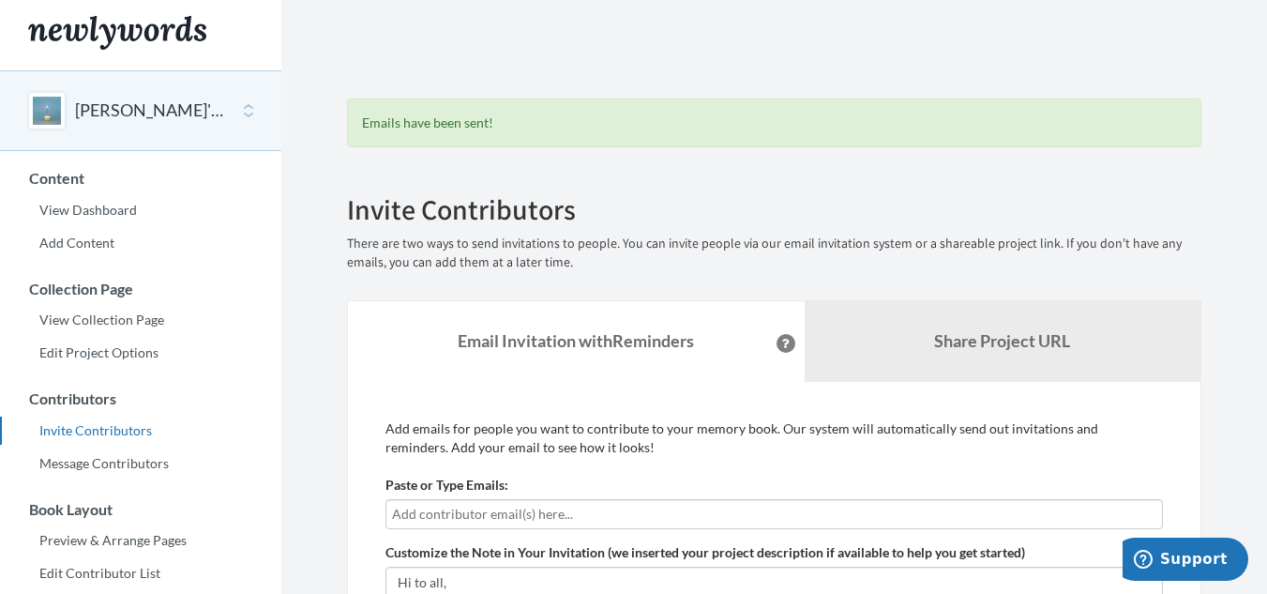
scroll to position [0, 0]
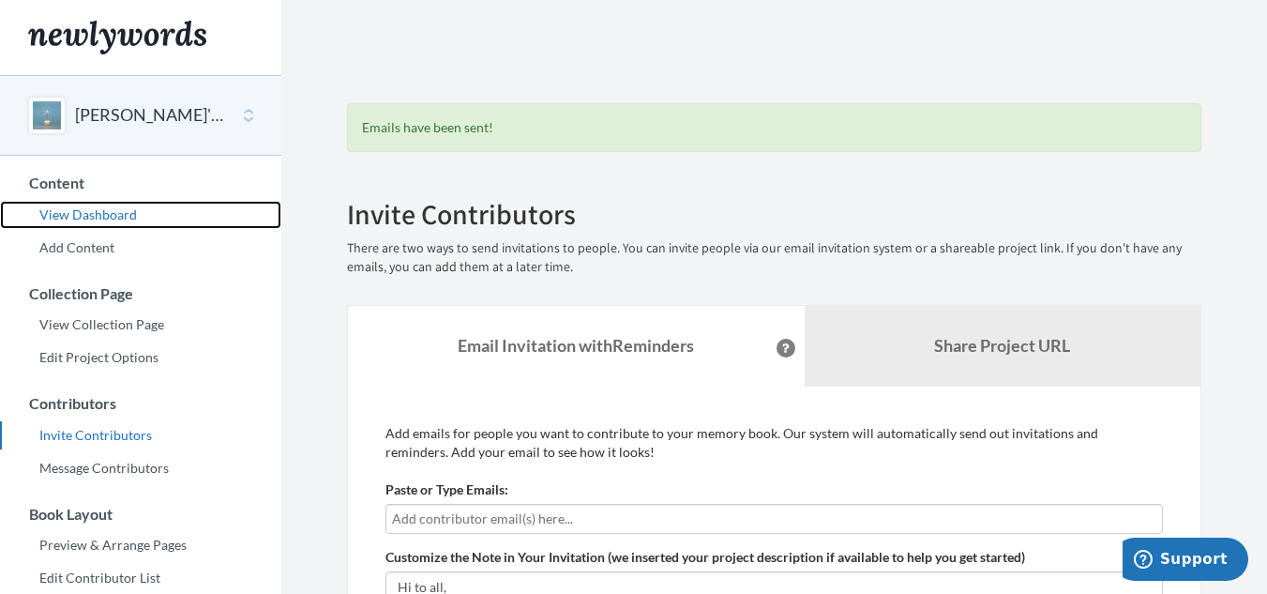
click at [113, 210] on link "View Dashboard" at bounding box center [140, 215] width 281 height 28
